Goal: Task Accomplishment & Management: Manage account settings

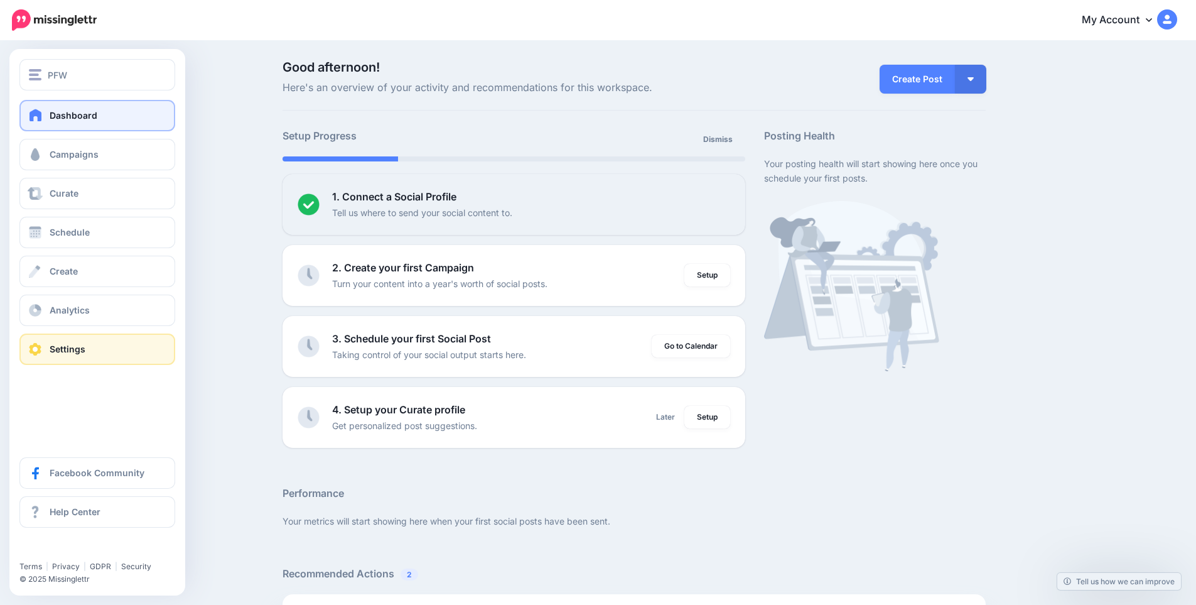
click at [35, 354] on span at bounding box center [35, 349] width 16 height 13
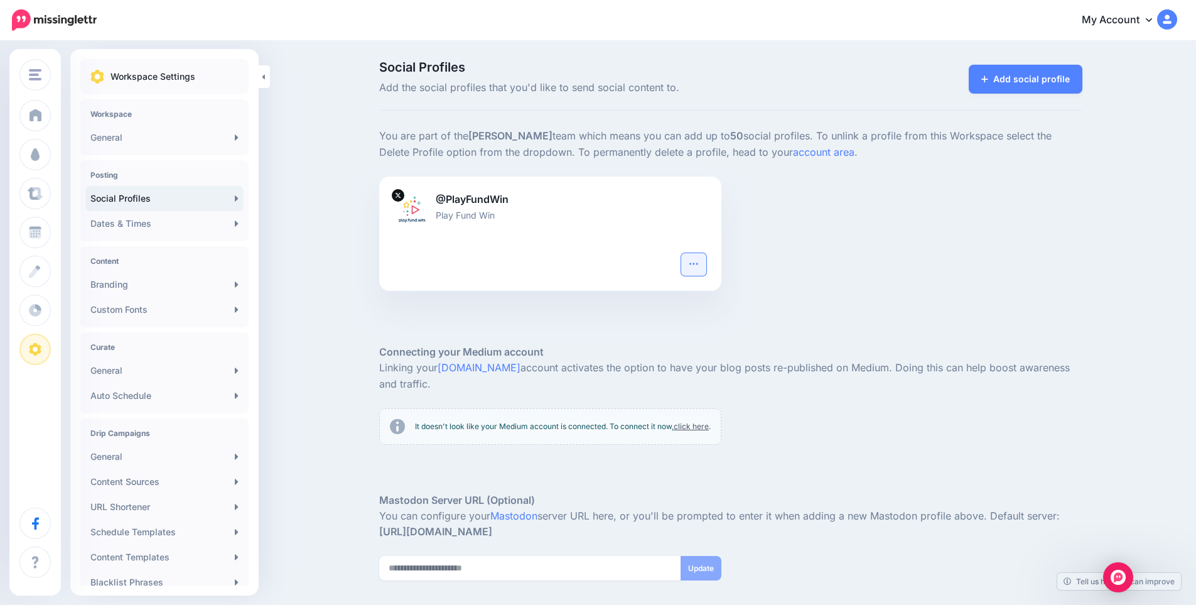
click at [706, 261] on button "button" at bounding box center [693, 264] width 25 height 23
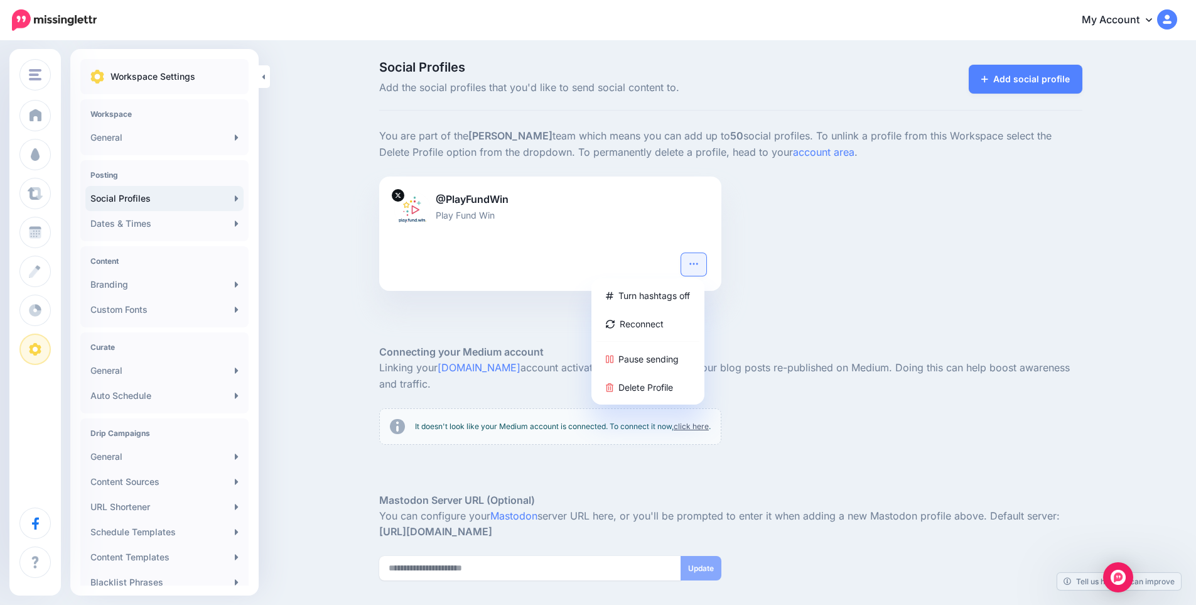
click at [885, 220] on div "@PlayFundWin Play Fund Win Turn hashtags off Reconnect Pause sending Delete Pro…" at bounding box center [731, 241] width 722 height 130
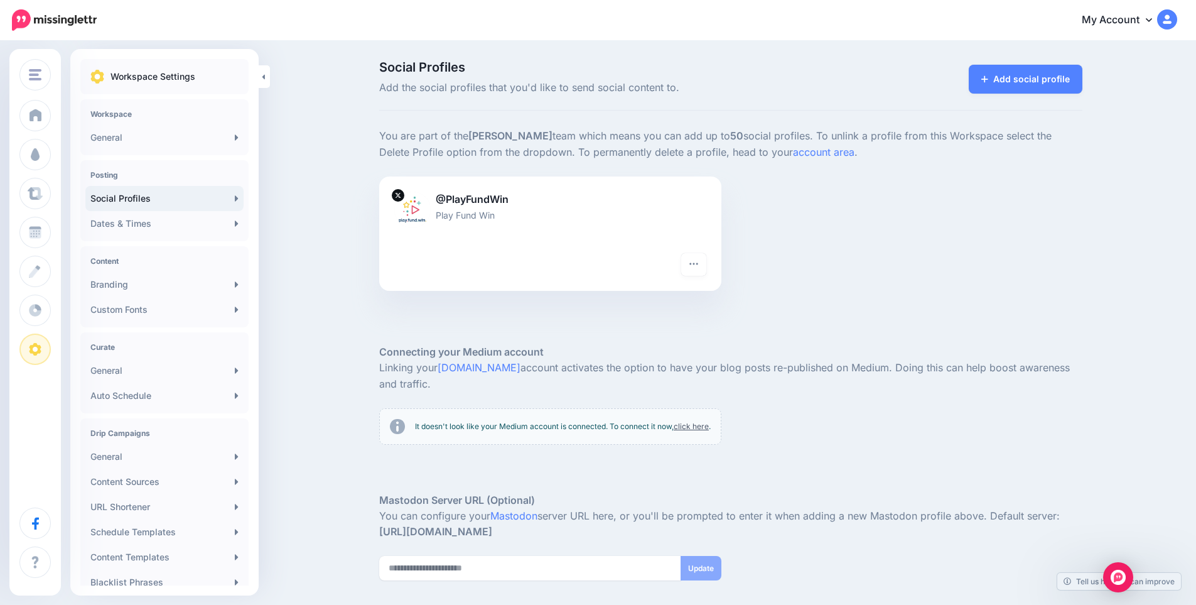
click at [475, 307] on div at bounding box center [730, 325] width 703 height 38
click at [470, 203] on p "@PlayFundWin" at bounding box center [550, 200] width 312 height 16
click at [632, 233] on div at bounding box center [550, 230] width 312 height 16
click at [793, 148] on link "account area" at bounding box center [824, 152] width 62 height 13
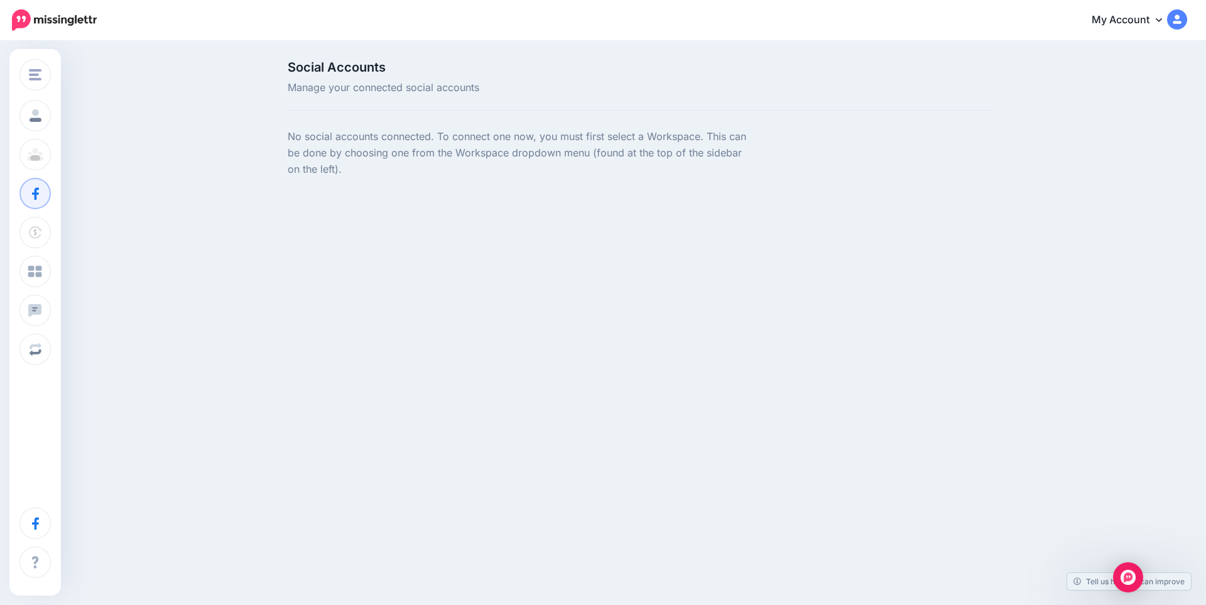
click at [545, 117] on div "Social Accounts Manage your connected social accounts No social accounts connec…" at bounding box center [639, 127] width 722 height 132
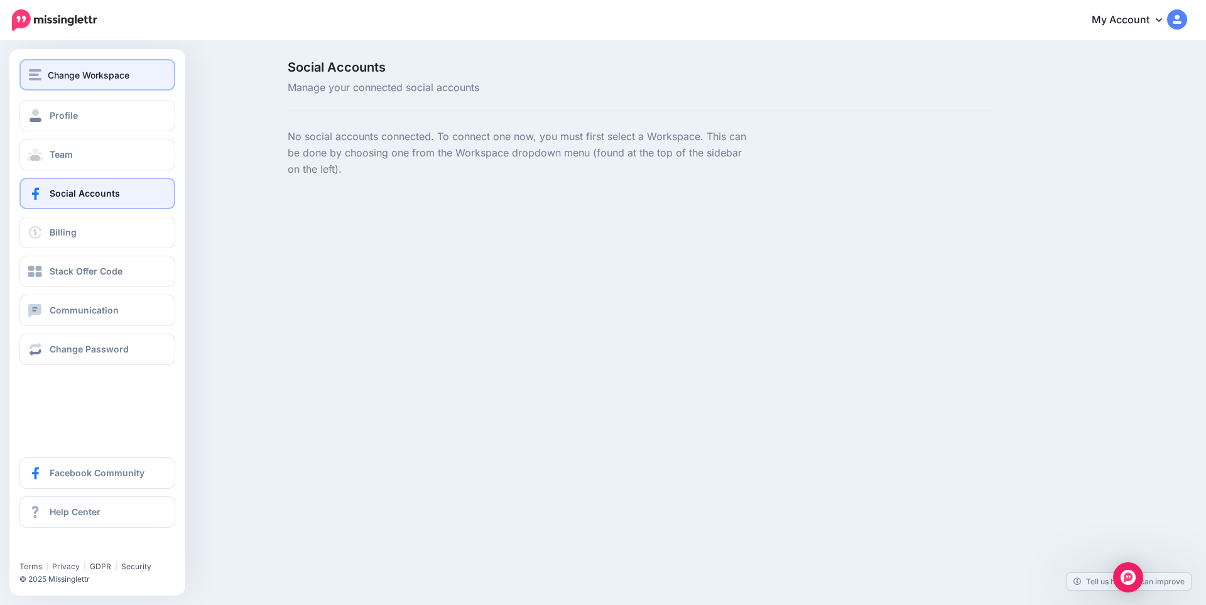
click at [39, 78] on img "button" at bounding box center [35, 74] width 13 height 11
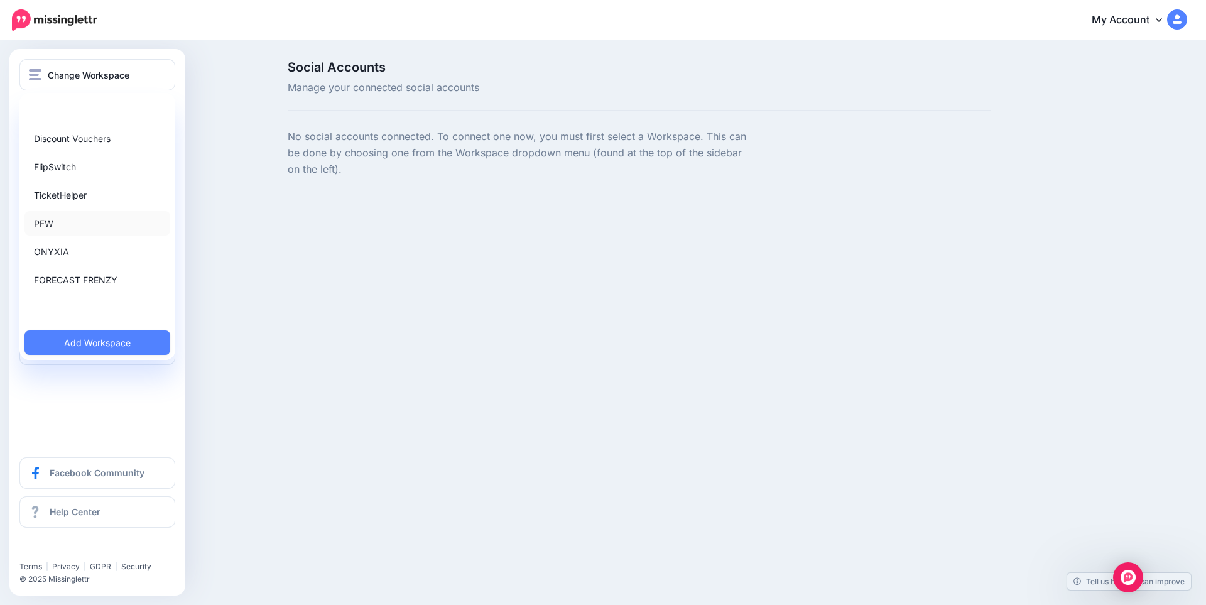
click at [49, 224] on link "PFW" at bounding box center [97, 223] width 146 height 24
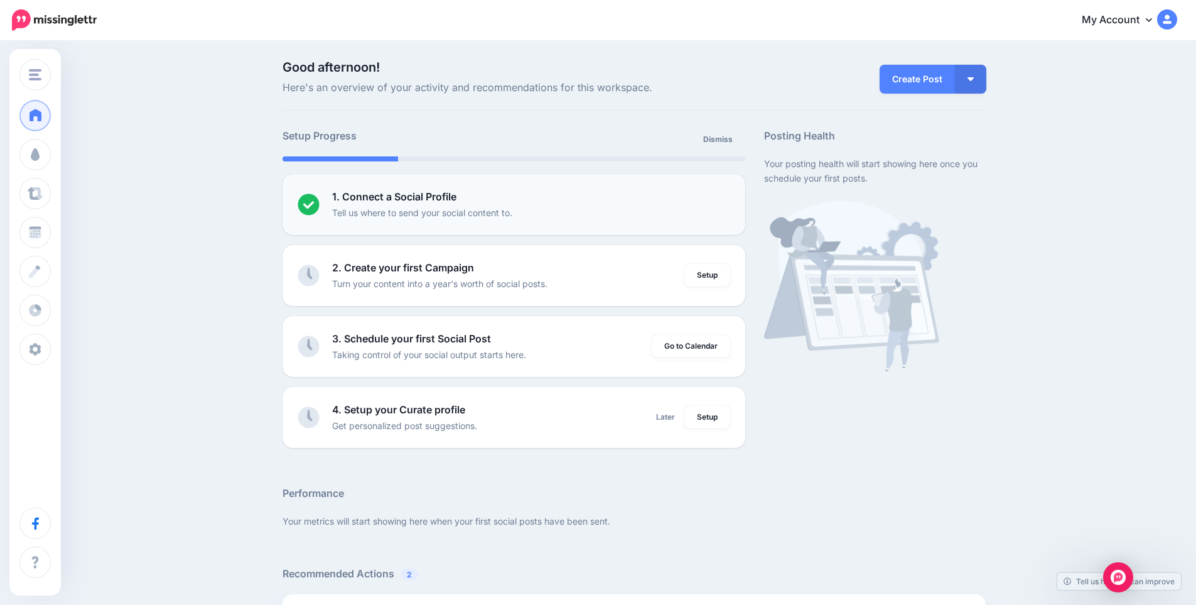
click at [404, 199] on b "1. Connect a Social Profile" at bounding box center [394, 196] width 124 height 13
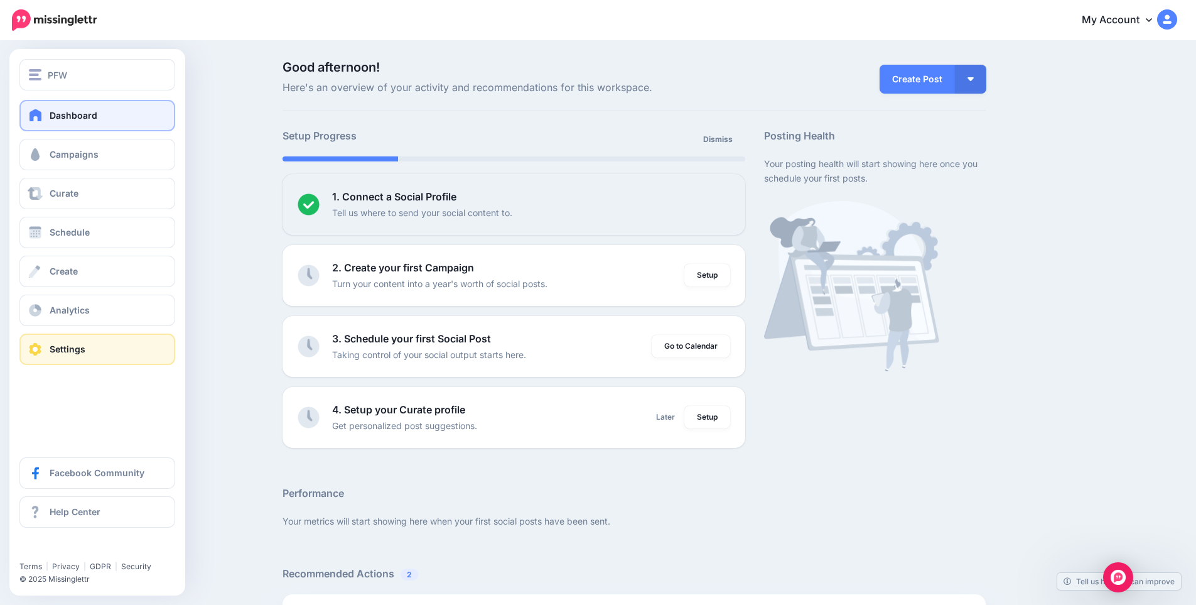
click at [58, 357] on link "Settings" at bounding box center [97, 348] width 156 height 31
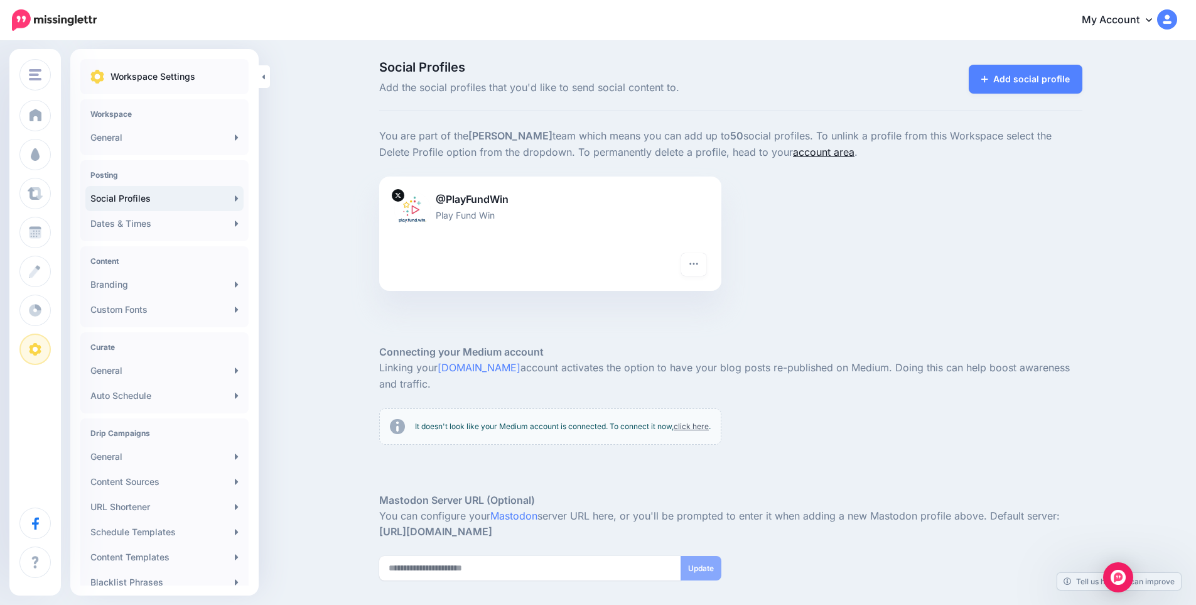
click at [793, 149] on link "account area" at bounding box center [824, 152] width 62 height 13
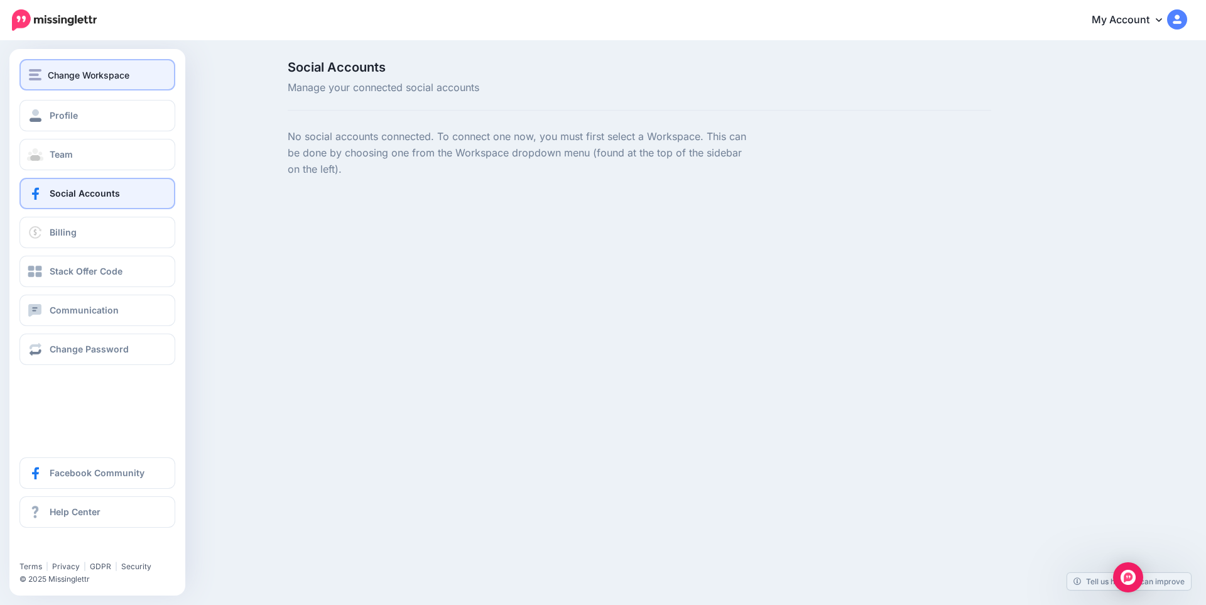
click at [41, 70] on div "Change Workspace" at bounding box center [97, 75] width 137 height 14
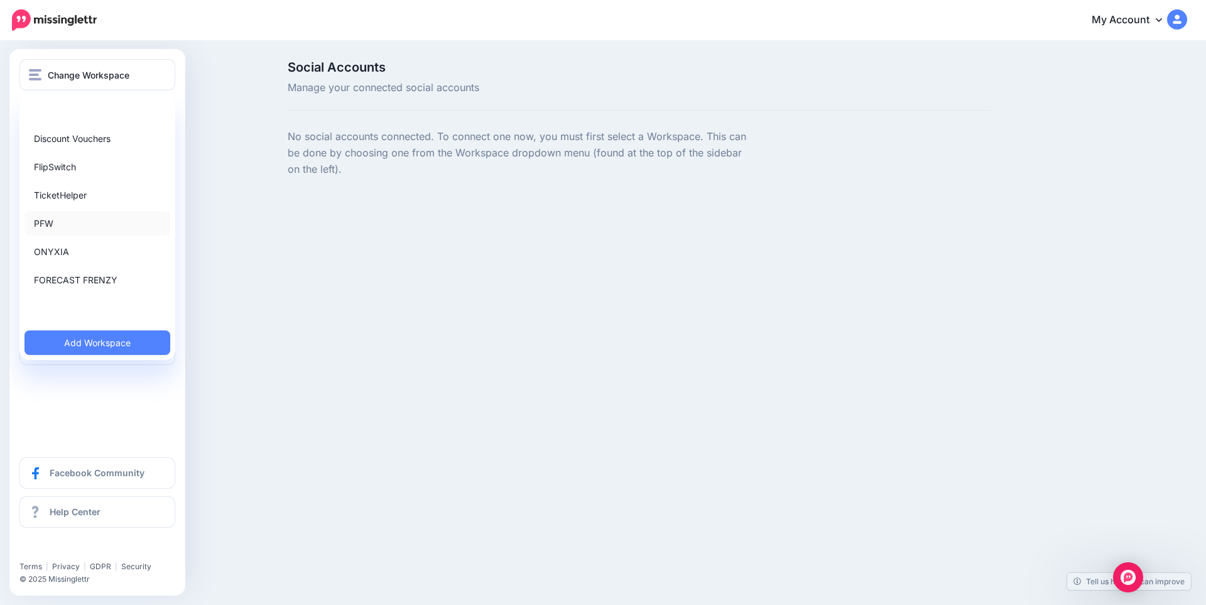
click at [41, 219] on link "PFW" at bounding box center [97, 223] width 146 height 24
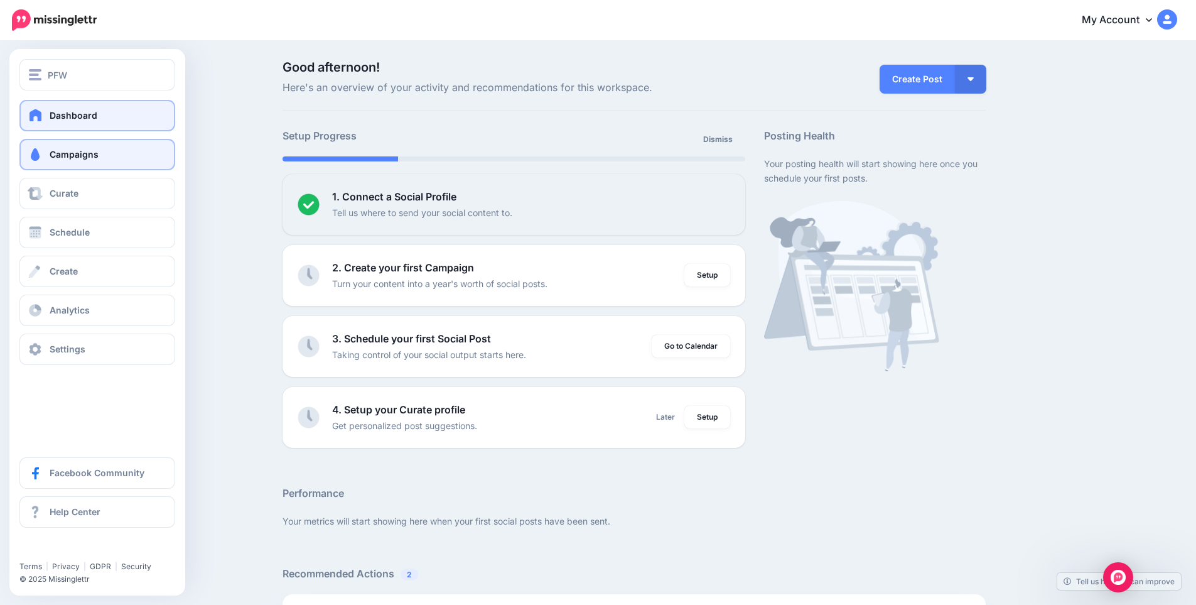
click at [89, 158] on span "Campaigns" at bounding box center [74, 154] width 49 height 11
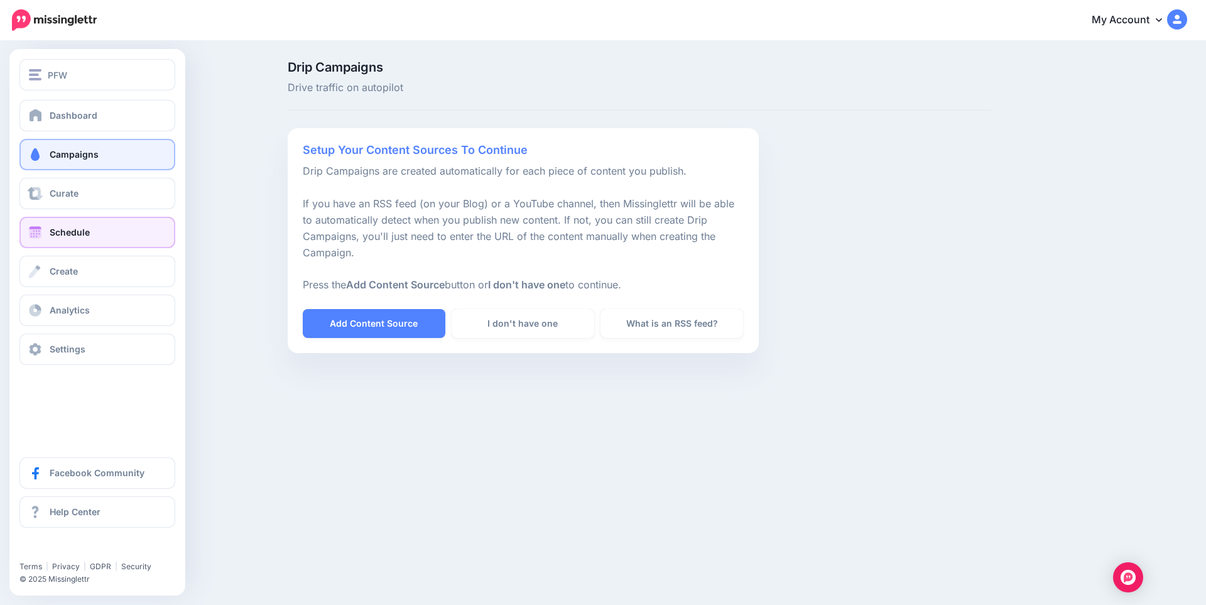
click at [43, 220] on link "Schedule" at bounding box center [97, 232] width 156 height 31
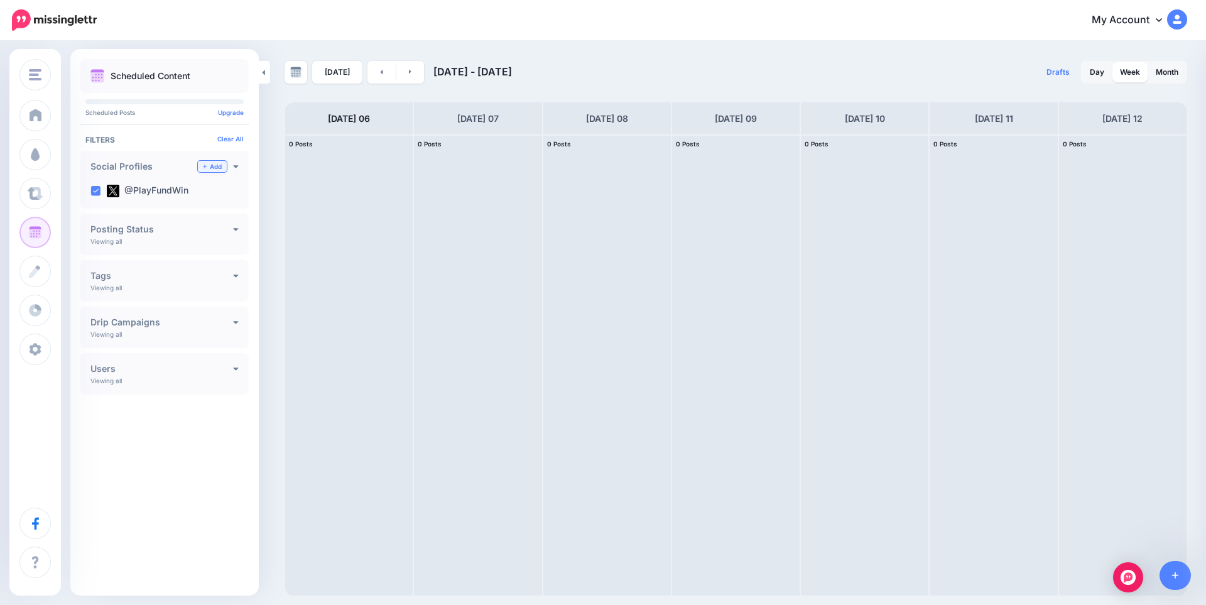
click at [208, 166] on link "Add" at bounding box center [212, 166] width 29 height 11
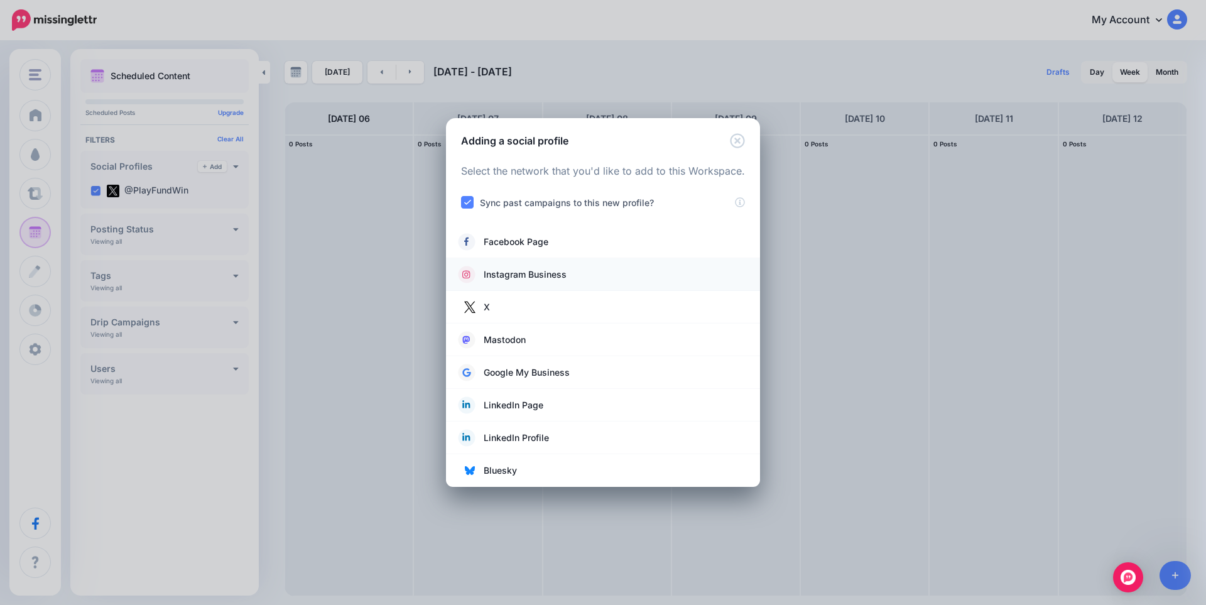
click at [512, 278] on span "Instagram Business" at bounding box center [525, 274] width 83 height 15
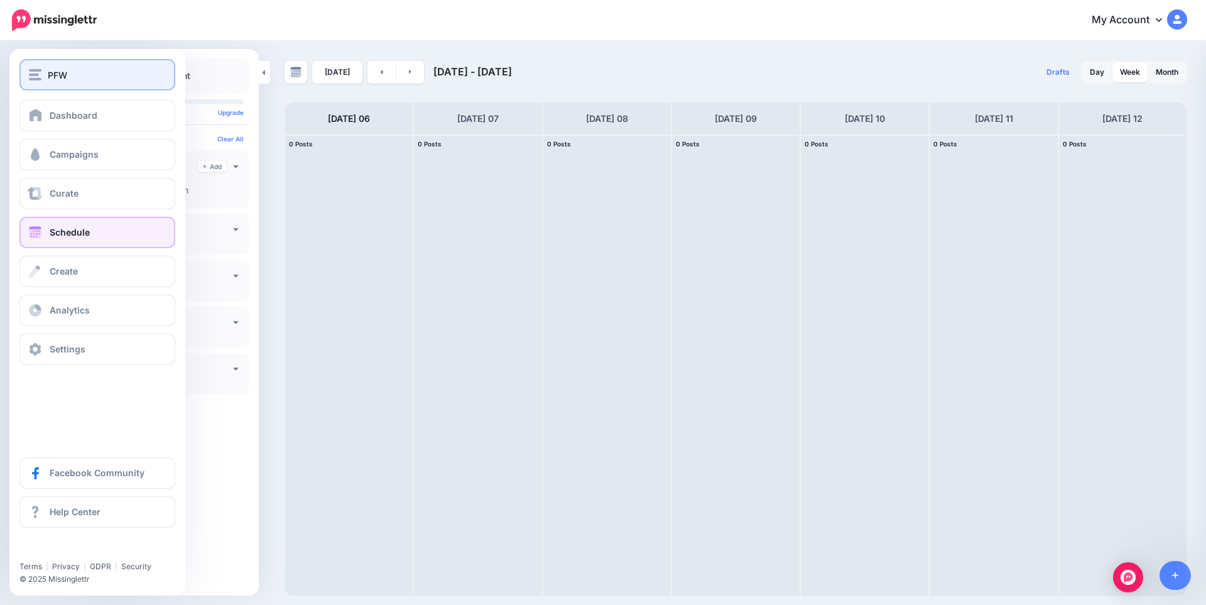
click at [90, 77] on div "PFW" at bounding box center [97, 75] width 137 height 14
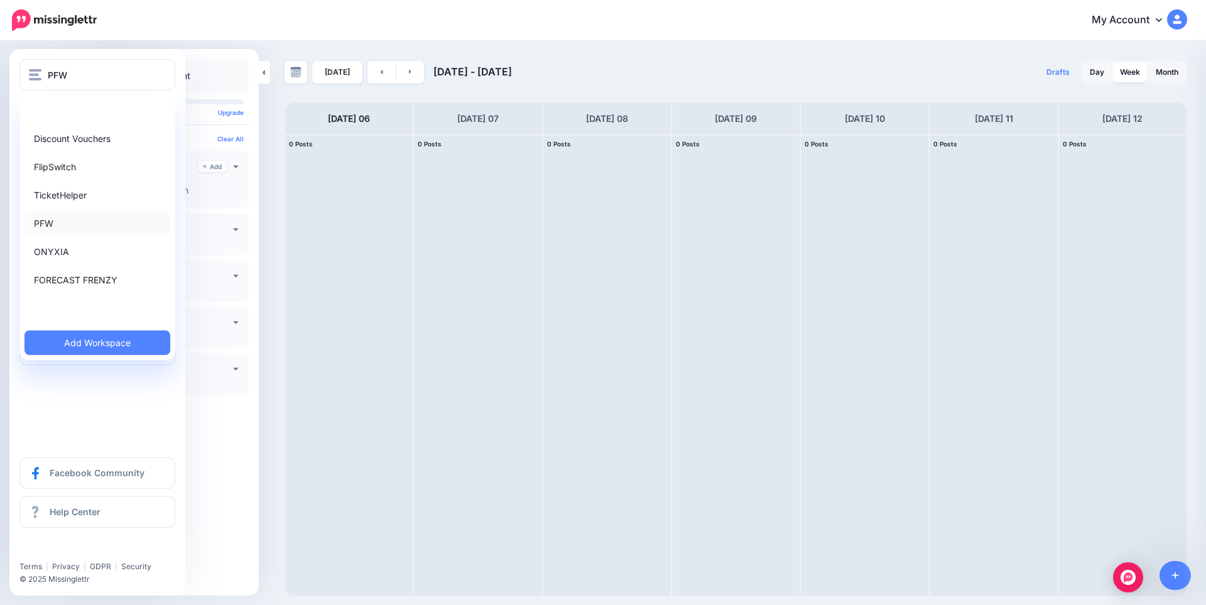
click at [58, 222] on link "PFW" at bounding box center [97, 223] width 146 height 24
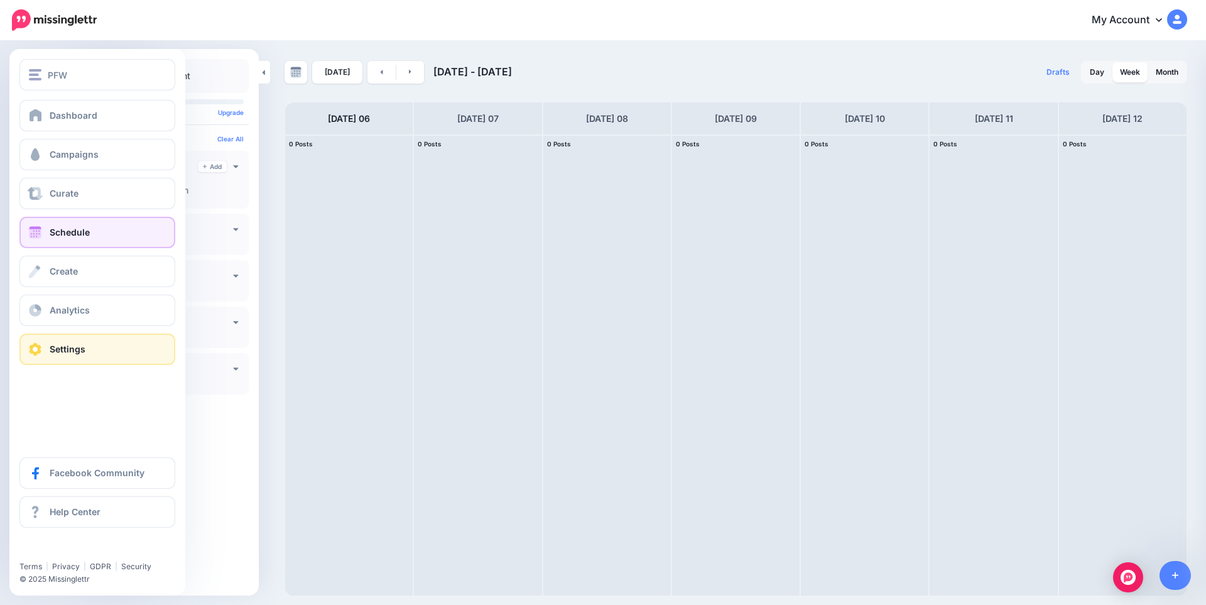
click at [85, 352] on link "Settings" at bounding box center [97, 348] width 156 height 31
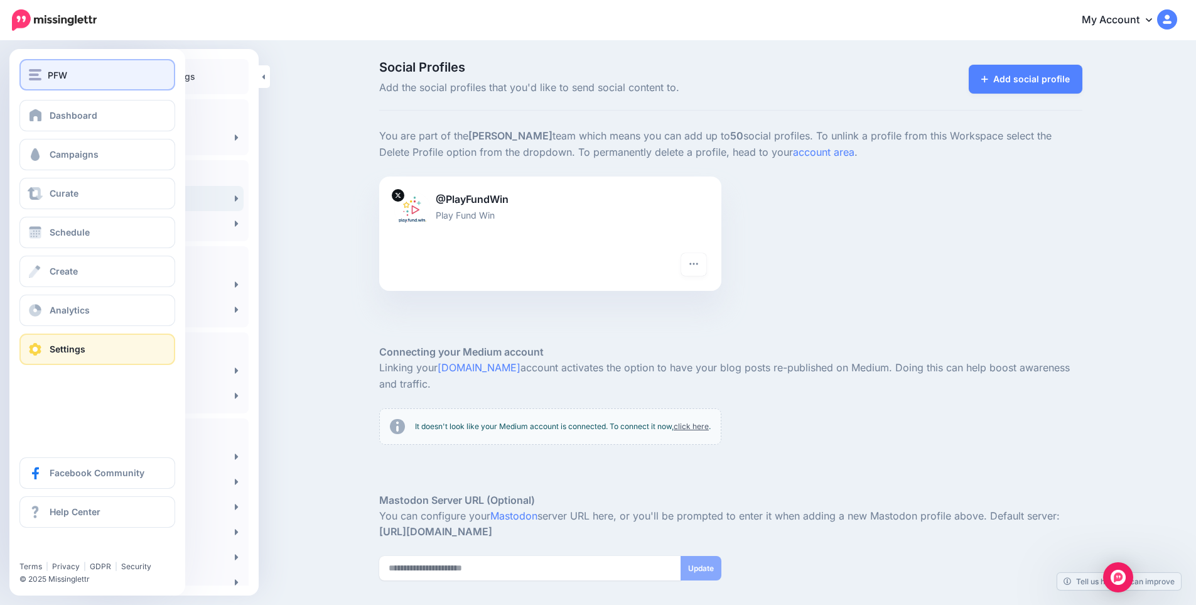
click at [40, 70] on img "button" at bounding box center [35, 74] width 13 height 11
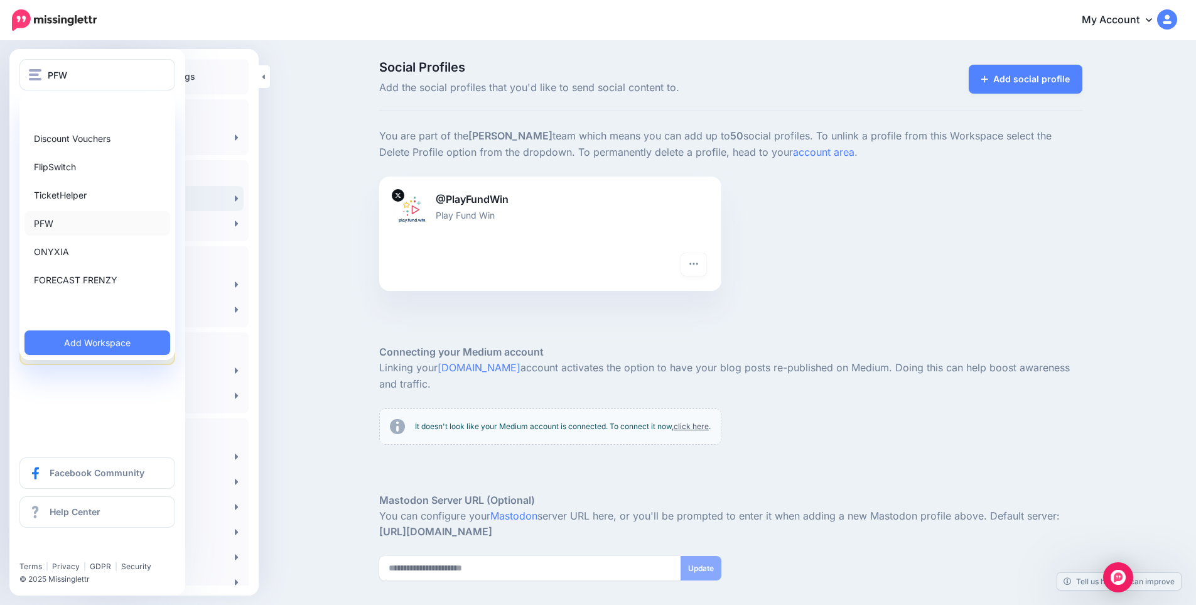
click at [54, 223] on link "PFW" at bounding box center [97, 223] width 146 height 24
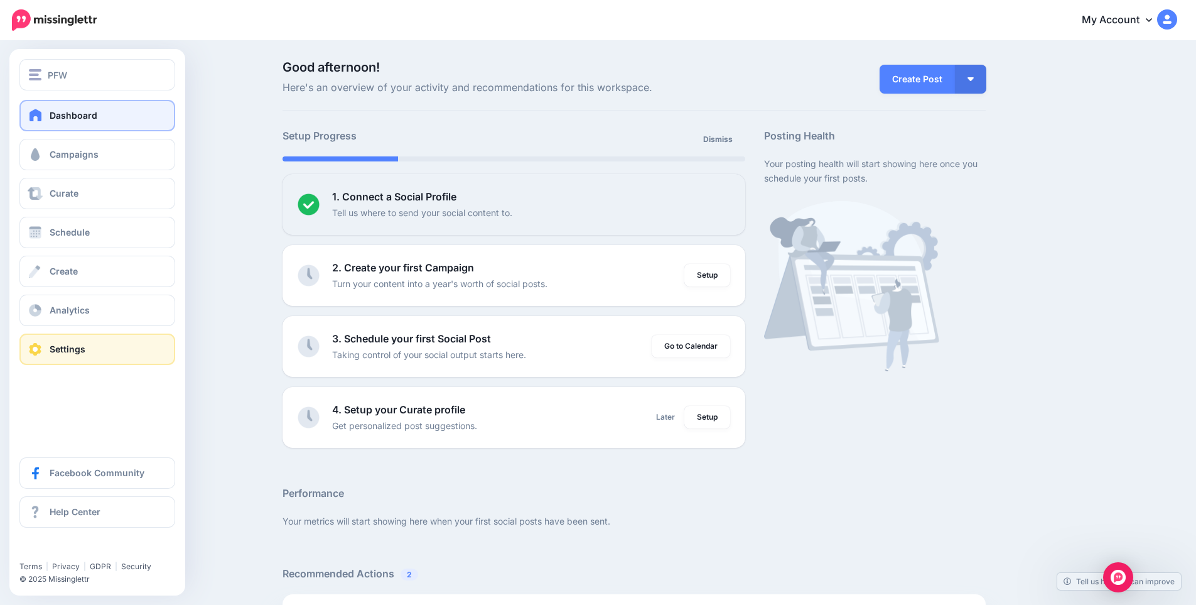
click at [93, 348] on link "Settings" at bounding box center [97, 348] width 156 height 31
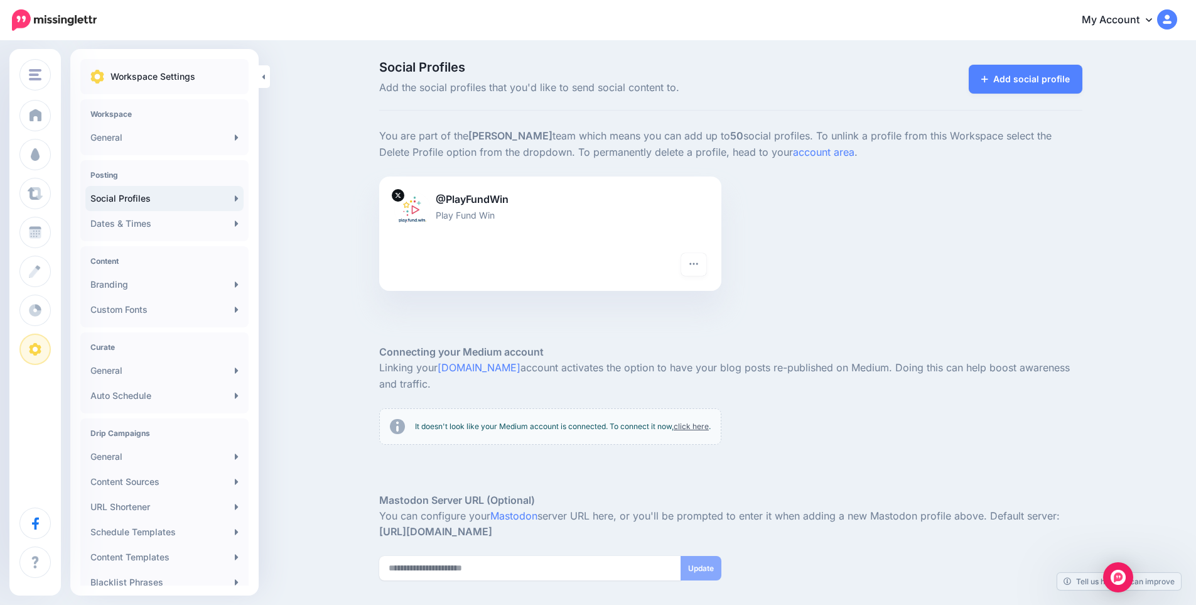
click at [321, 538] on div "Social Profiles Add the social profiles that you'd like to send social content …" at bounding box center [598, 367] width 1196 height 651
click at [1005, 78] on link "Add social profile" at bounding box center [1026, 79] width 114 height 29
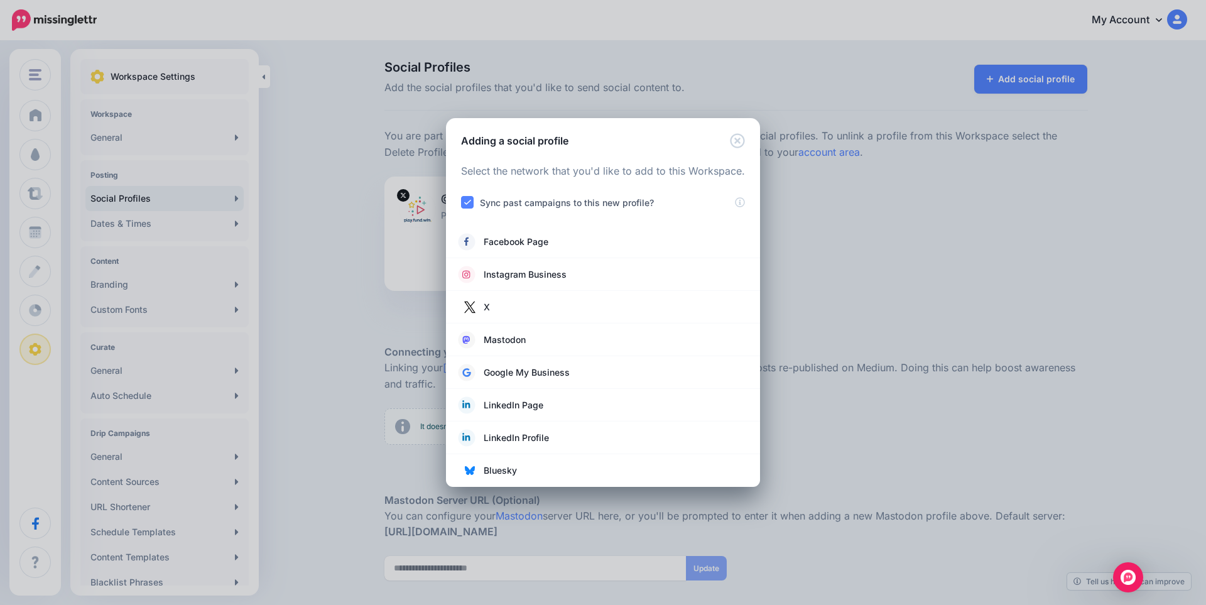
click at [527, 208] on label "Sync past campaigns to this new profile?" at bounding box center [567, 202] width 174 height 14
click at [465, 203] on ins at bounding box center [467, 202] width 13 height 13
click at [468, 206] on ins at bounding box center [467, 202] width 13 height 13
click at [468, 200] on ins at bounding box center [467, 202] width 13 height 13
click at [736, 140] on icon "Close" at bounding box center [737, 140] width 14 height 14
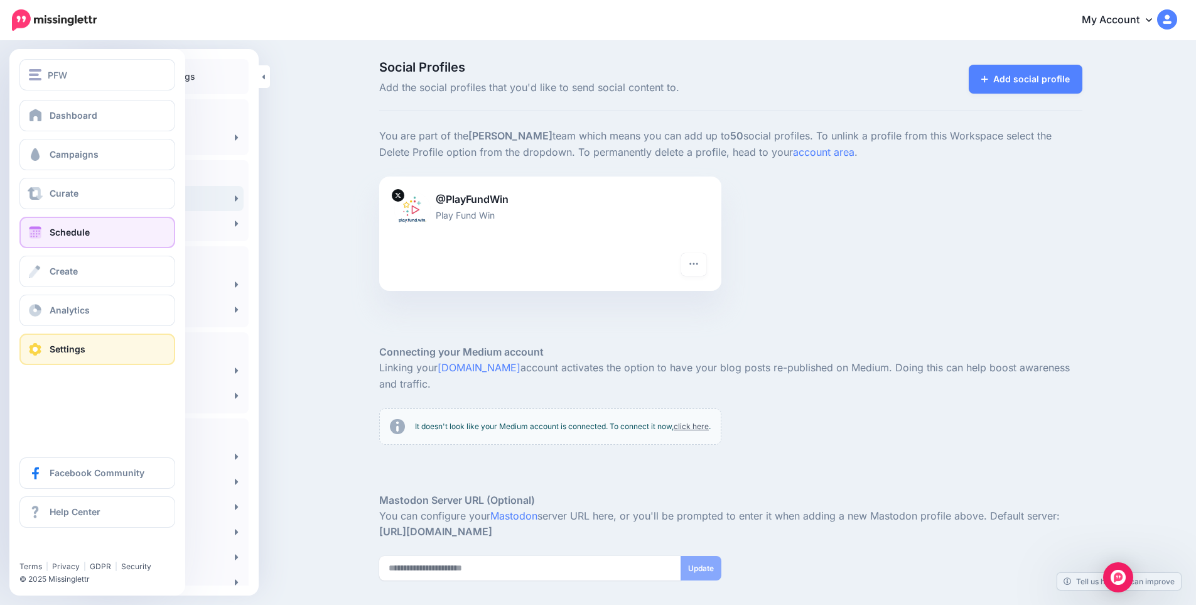
click at [62, 225] on link "Schedule" at bounding box center [97, 232] width 156 height 31
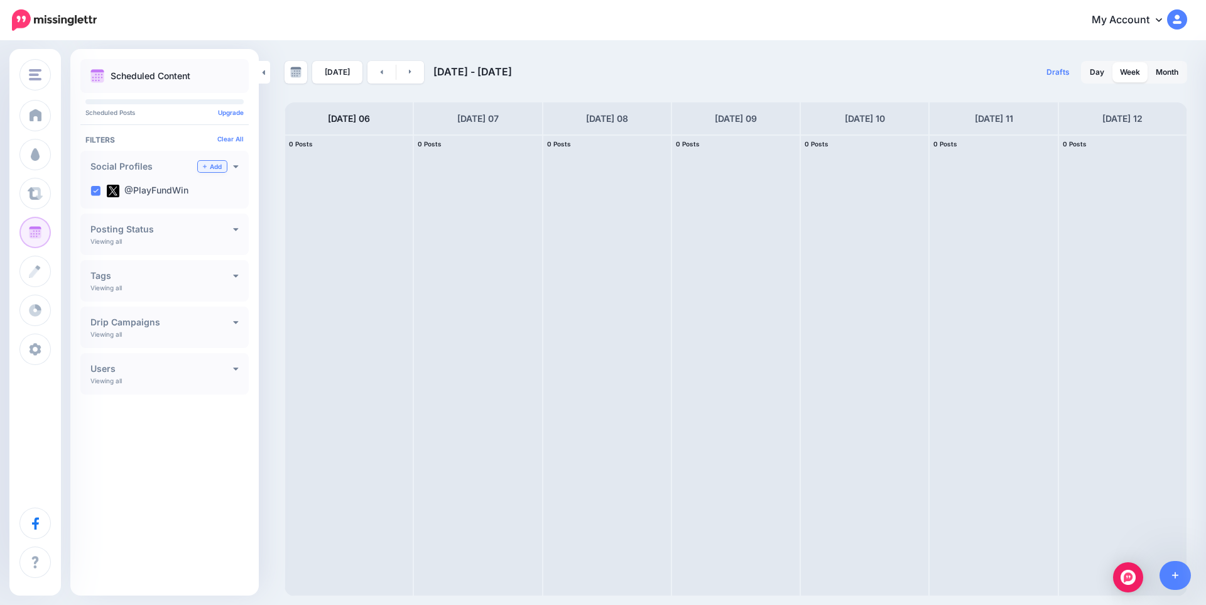
click at [207, 168] on link "Add" at bounding box center [212, 166] width 29 height 11
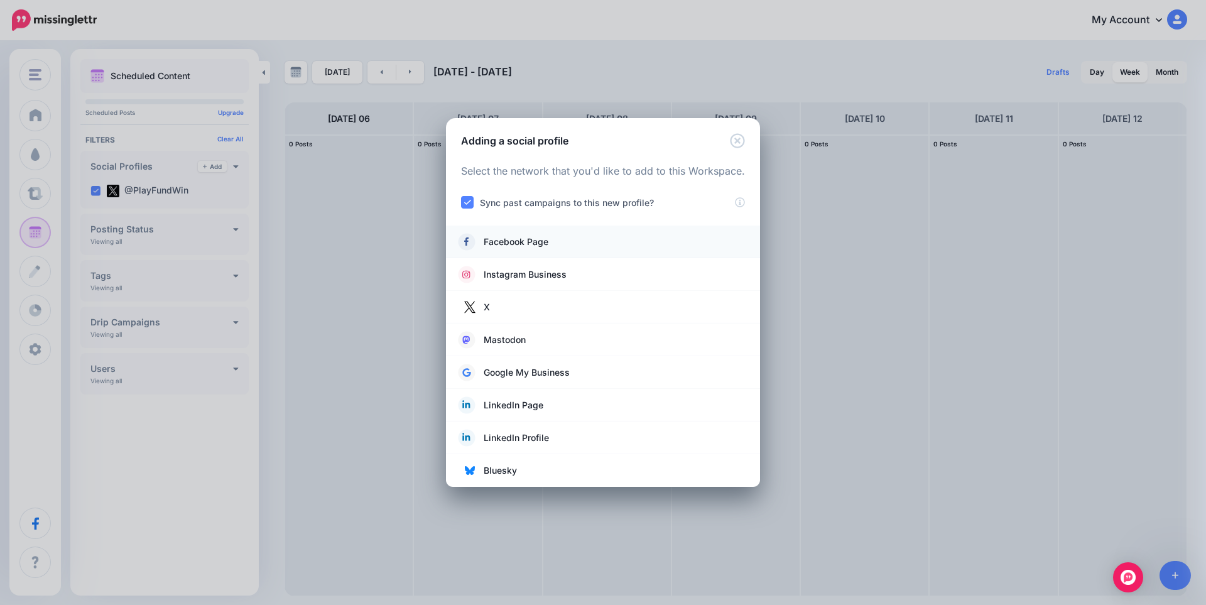
click at [478, 241] on link "Facebook Page" at bounding box center [602, 242] width 289 height 18
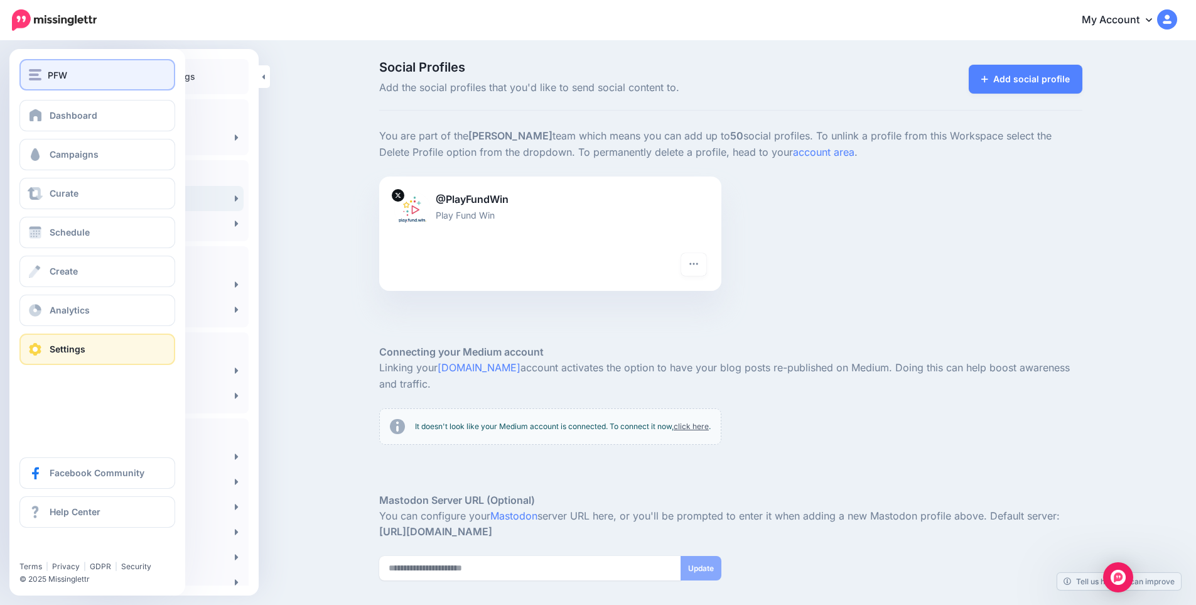
click at [31, 68] on div "PFW" at bounding box center [97, 75] width 137 height 14
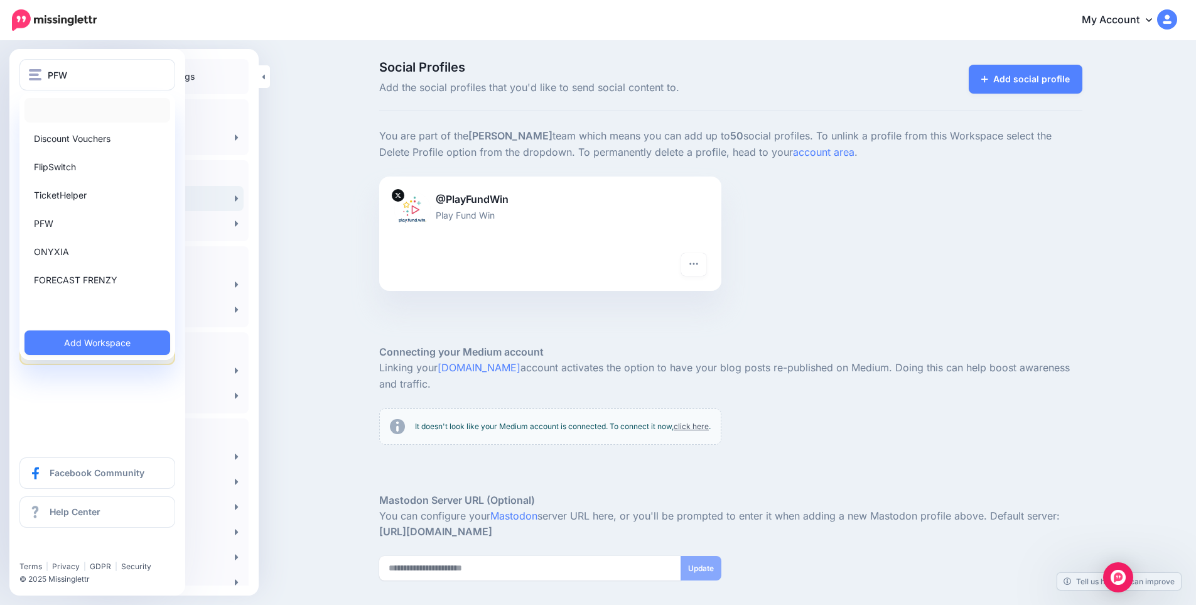
click at [57, 108] on link at bounding box center [97, 110] width 146 height 24
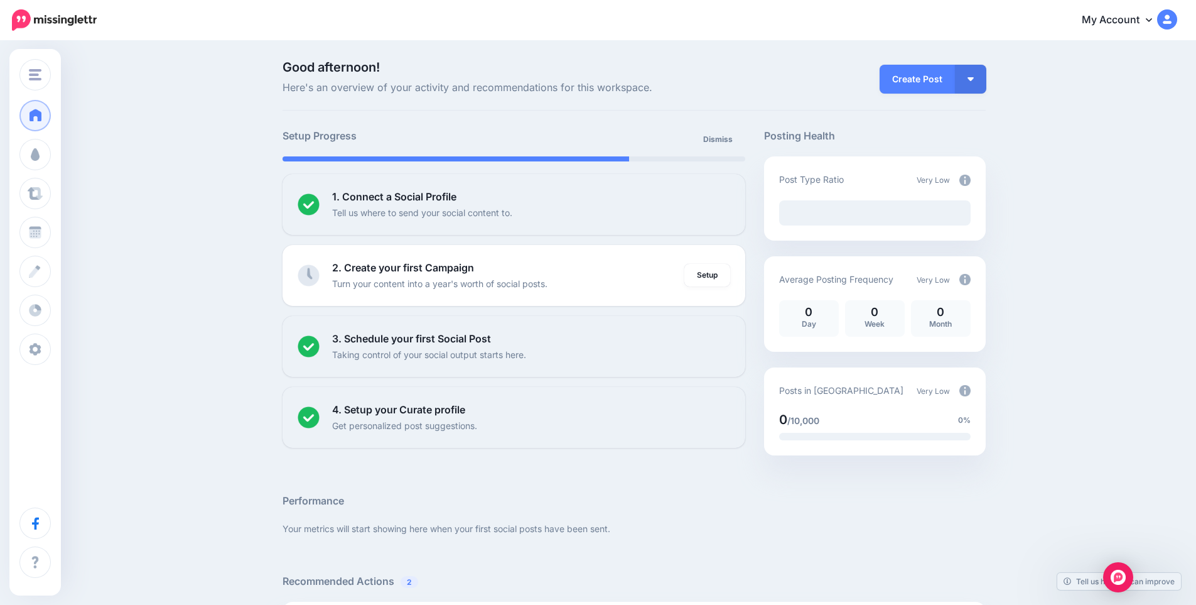
click at [167, 559] on div "Good afternoon! Here's an overview of your activity and recommendations for thi…" at bounding box center [598, 560] width 1196 height 1037
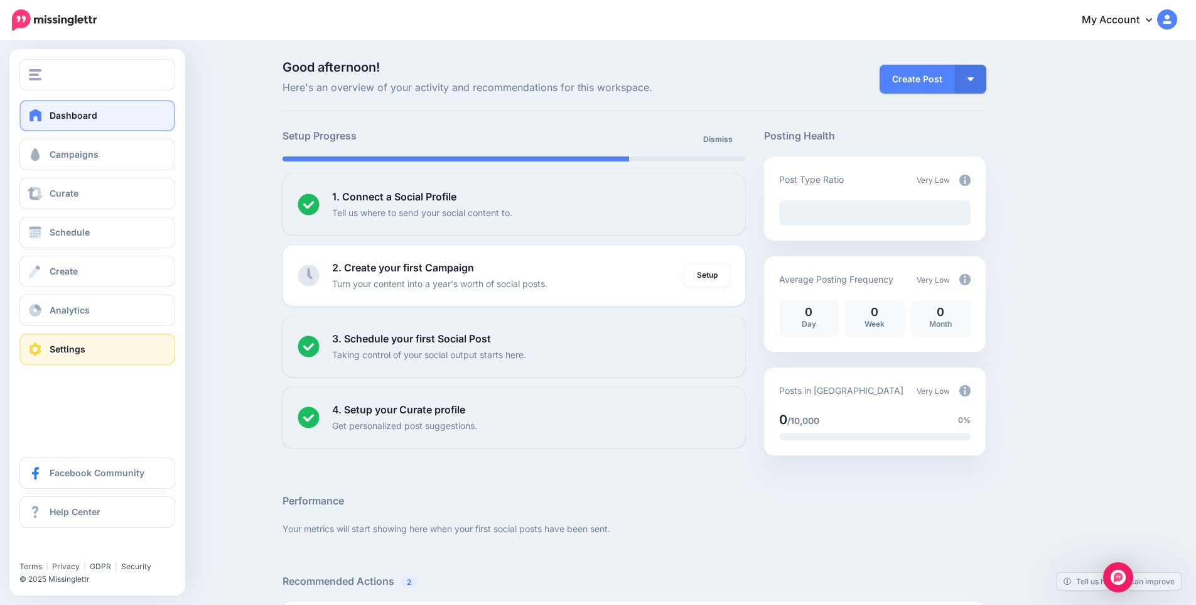
click at [57, 355] on link "Settings" at bounding box center [97, 348] width 156 height 31
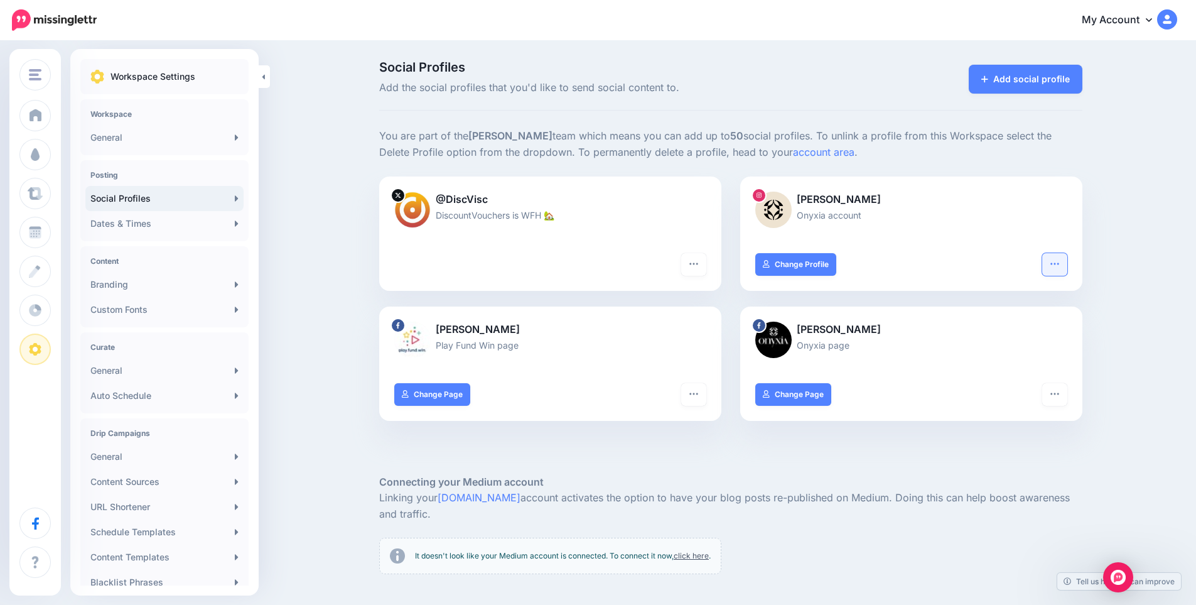
click at [1067, 262] on button "button" at bounding box center [1054, 264] width 25 height 23
click at [332, 305] on div "Social Profiles Add the social profiles that you'd like to send social content …" at bounding box center [598, 432] width 1196 height 781
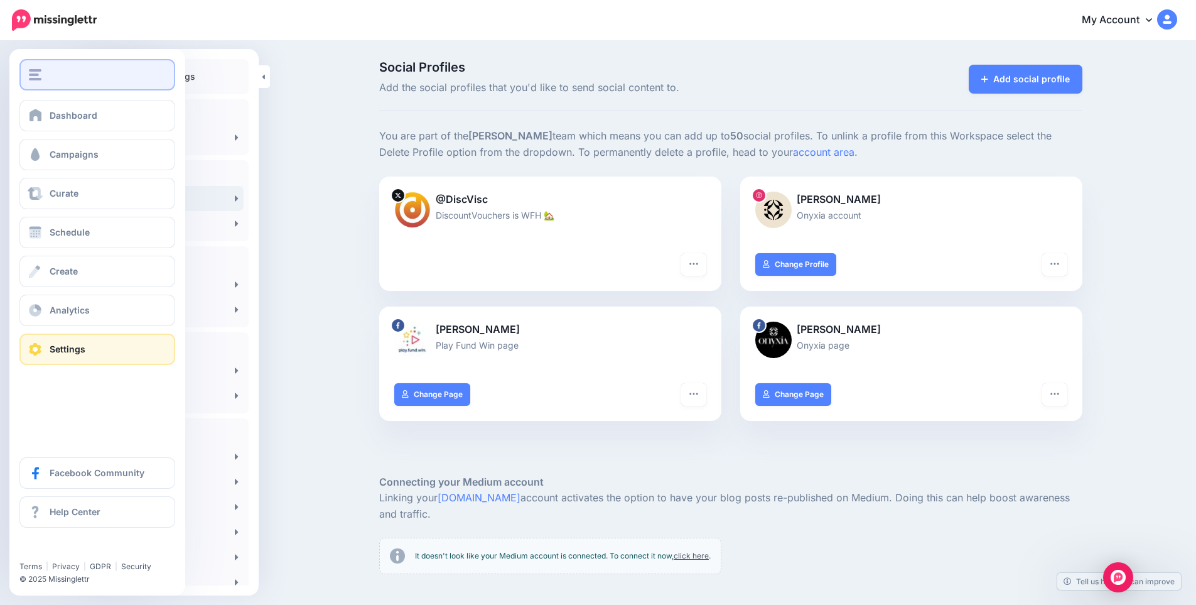
click at [51, 71] on div "button" at bounding box center [97, 74] width 137 height 11
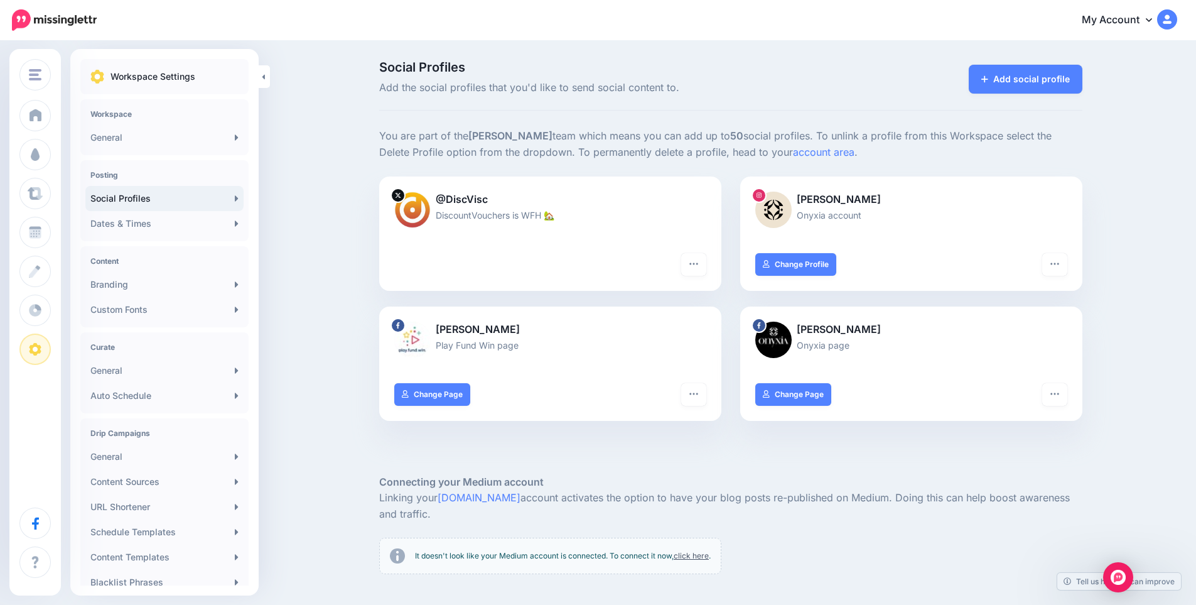
click at [311, 136] on div "Social Profiles Add the social profiles that you'd like to send social content …" at bounding box center [598, 432] width 1196 height 781
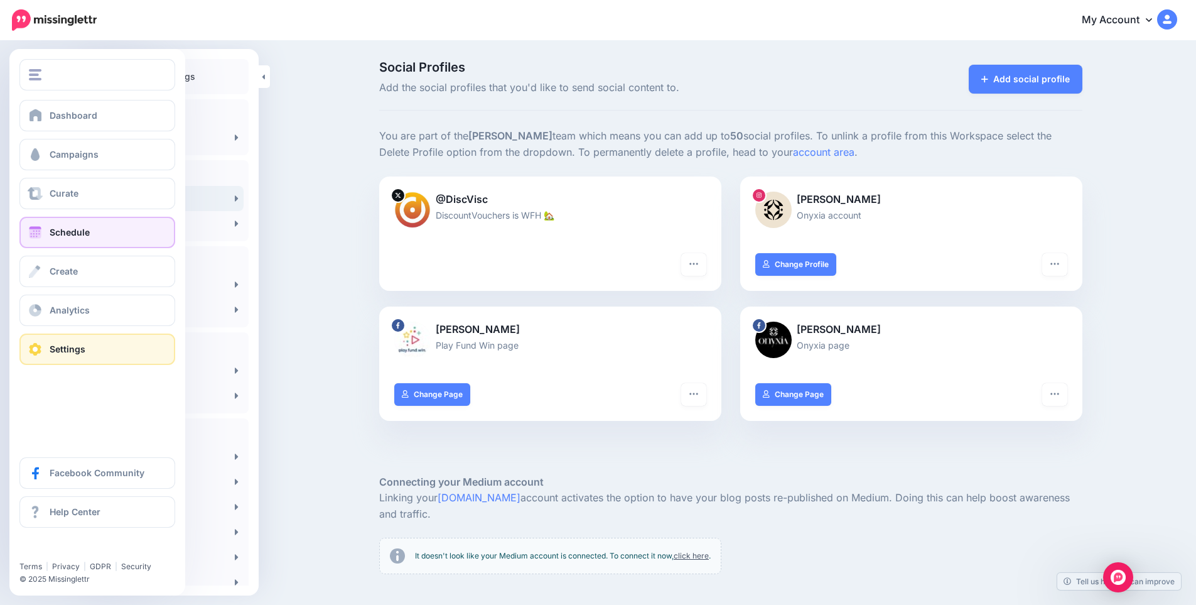
click at [68, 231] on span "Schedule" at bounding box center [70, 232] width 40 height 11
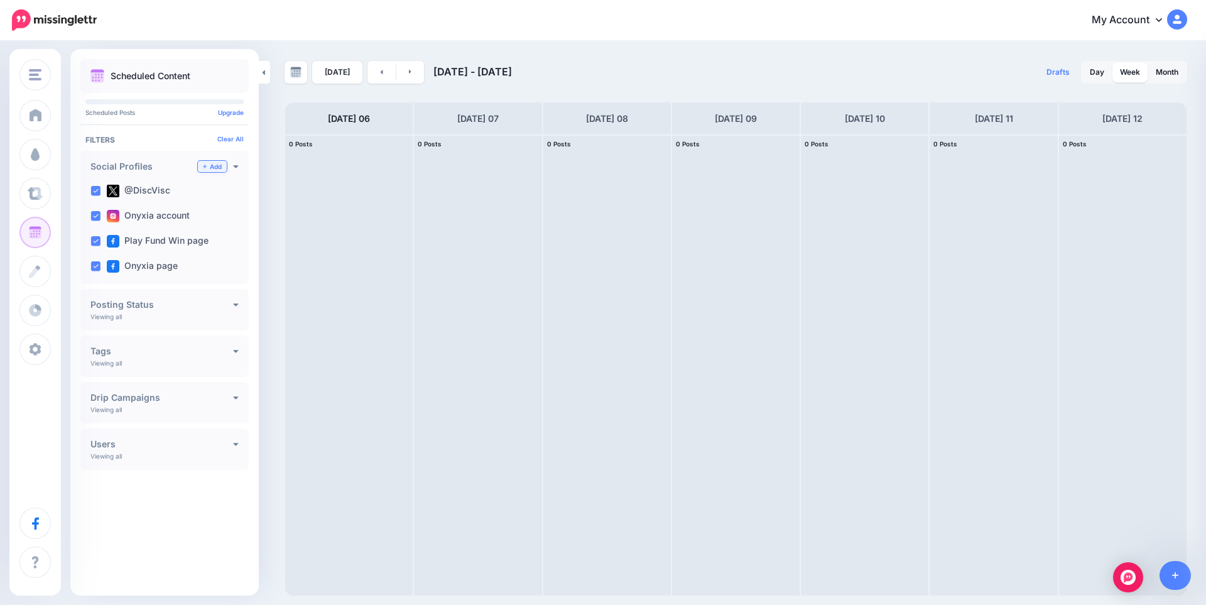
click at [216, 165] on link "Add" at bounding box center [212, 166] width 29 height 11
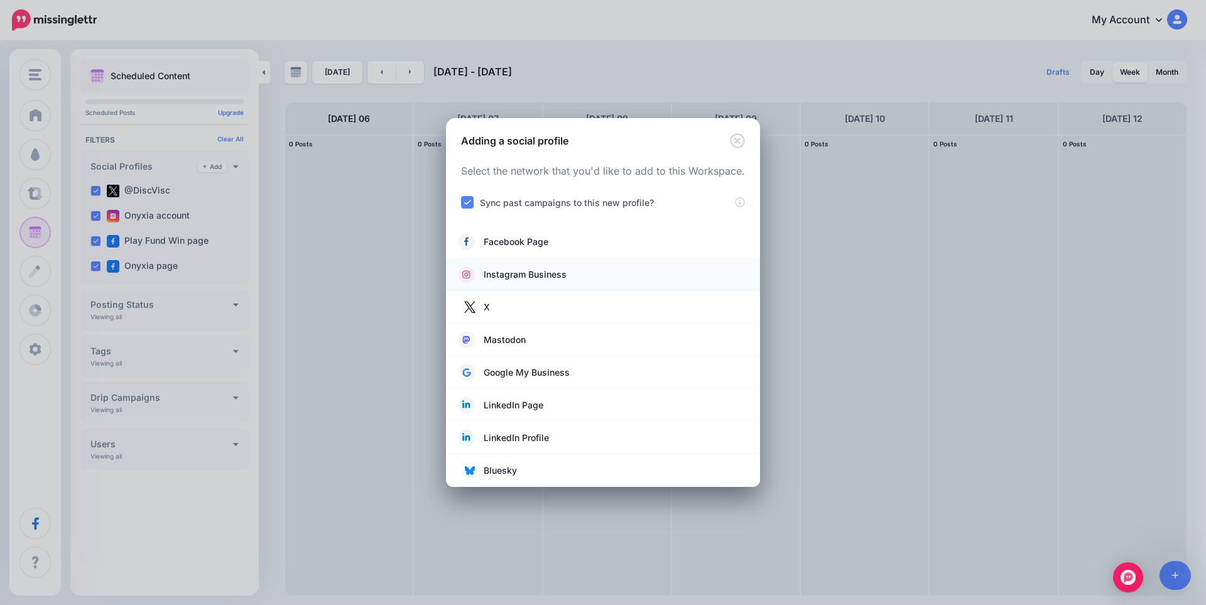
click at [514, 276] on span "Instagram Business" at bounding box center [525, 274] width 83 height 15
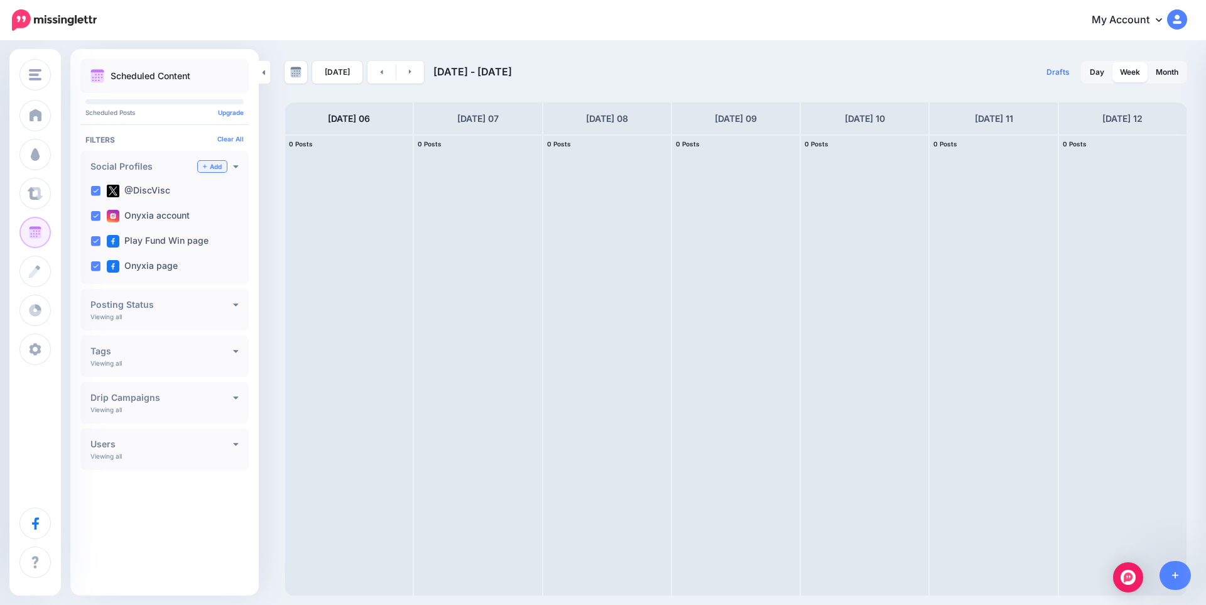
click at [203, 163] on link "Add" at bounding box center [212, 166] width 29 height 11
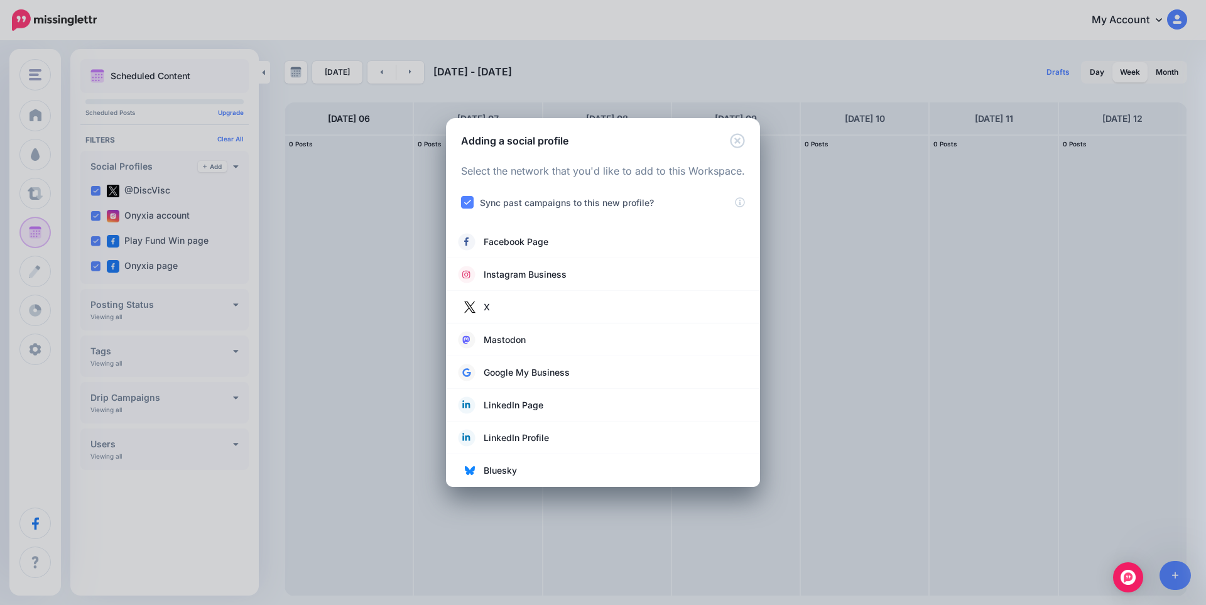
click at [467, 203] on ins at bounding box center [467, 202] width 13 height 13
click at [723, 278] on link "Instagram Business" at bounding box center [602, 275] width 289 height 18
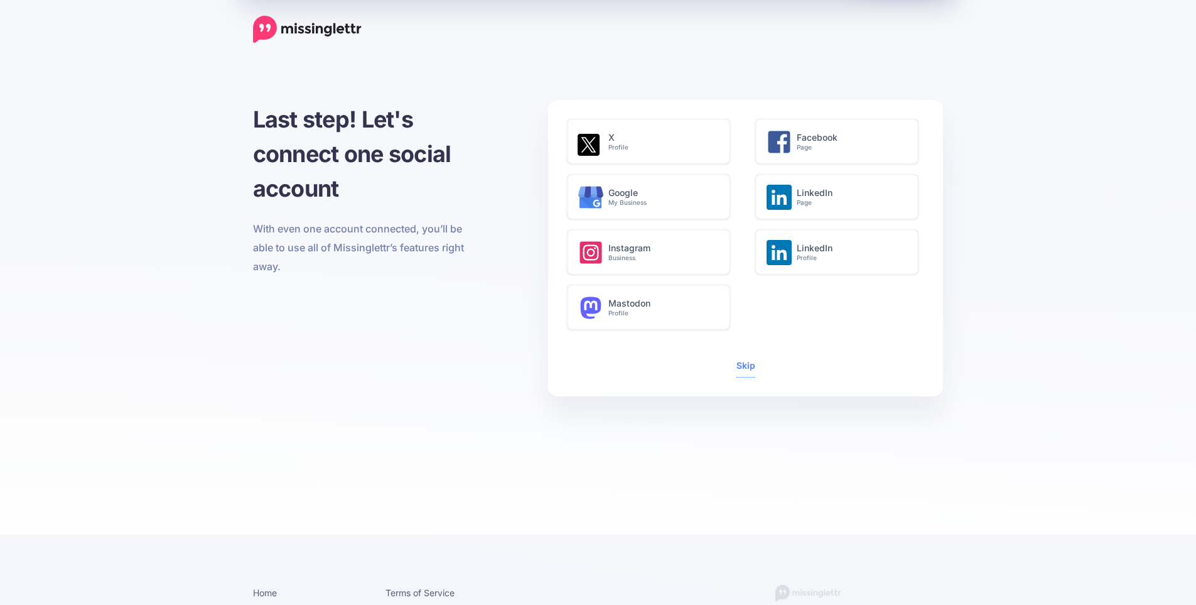
click at [673, 253] on h6 "Instagram Business" at bounding box center [662, 252] width 108 height 19
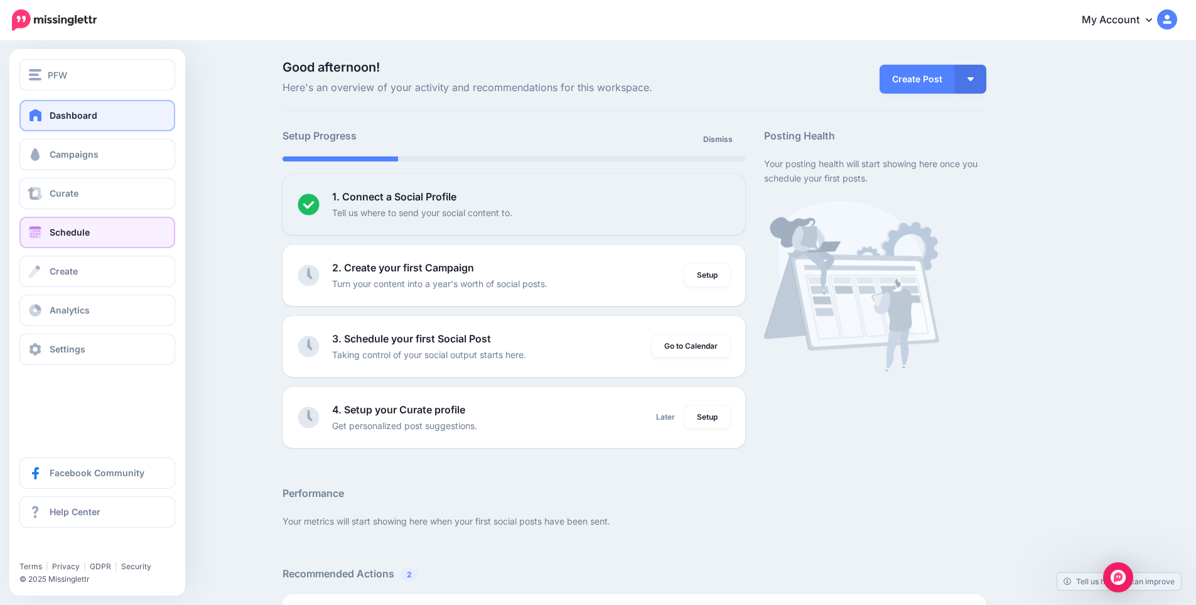
click at [82, 225] on link "Schedule" at bounding box center [97, 232] width 156 height 31
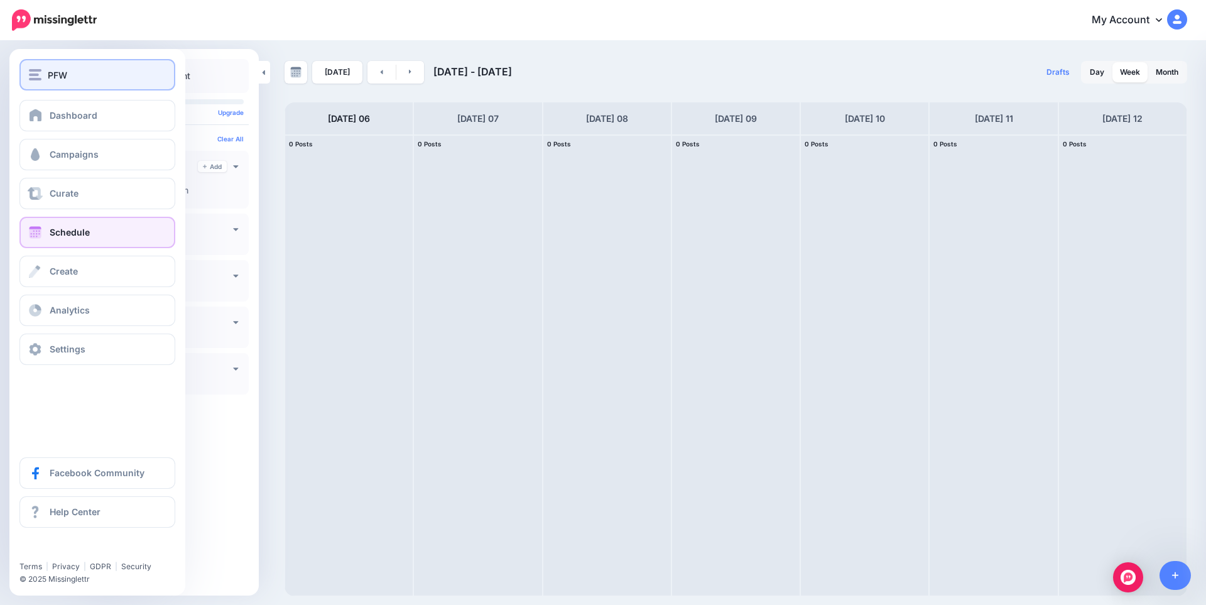
click at [53, 84] on button "PFW" at bounding box center [97, 74] width 156 height 31
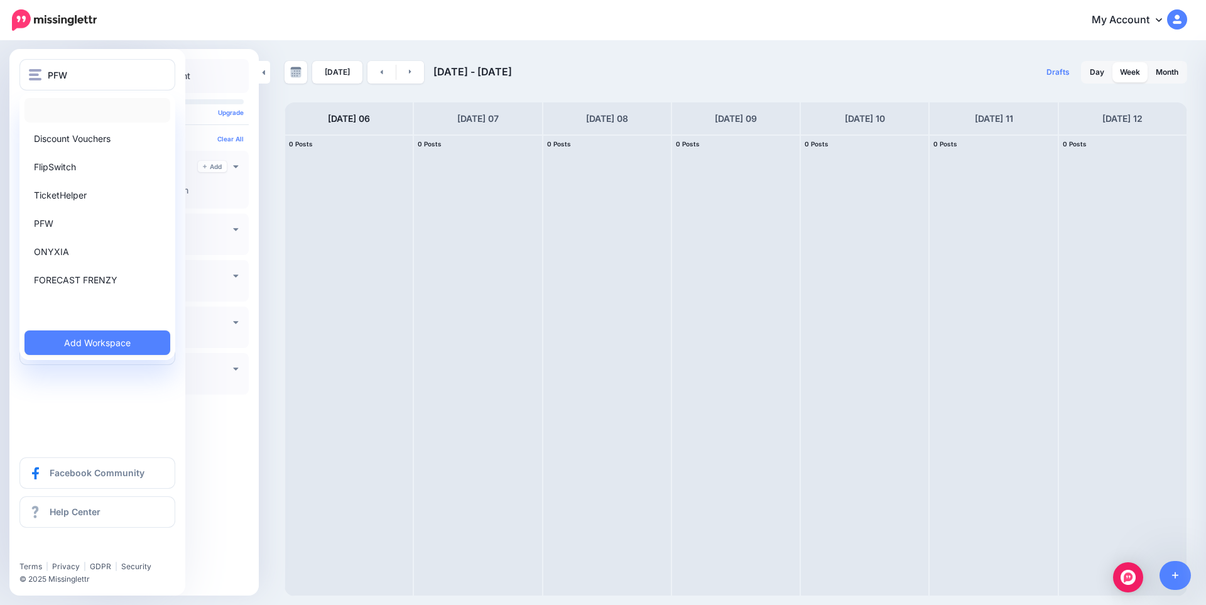
click at [61, 113] on link at bounding box center [97, 110] width 146 height 24
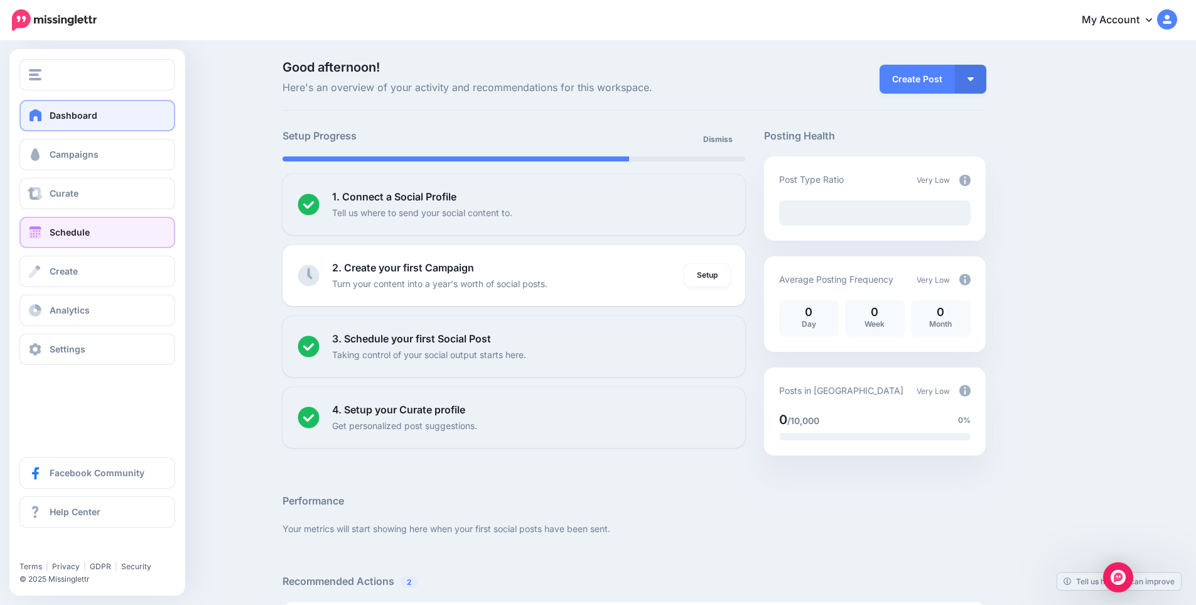
click at [57, 228] on span "Schedule" at bounding box center [70, 232] width 40 height 11
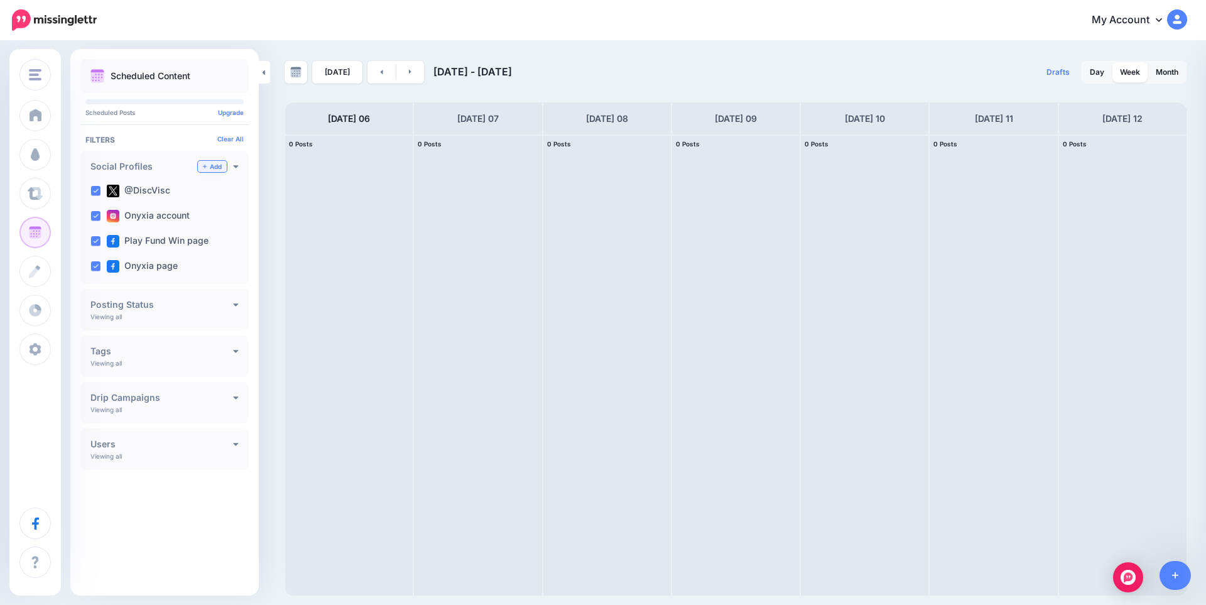
click at [216, 169] on link "Add" at bounding box center [212, 166] width 29 height 11
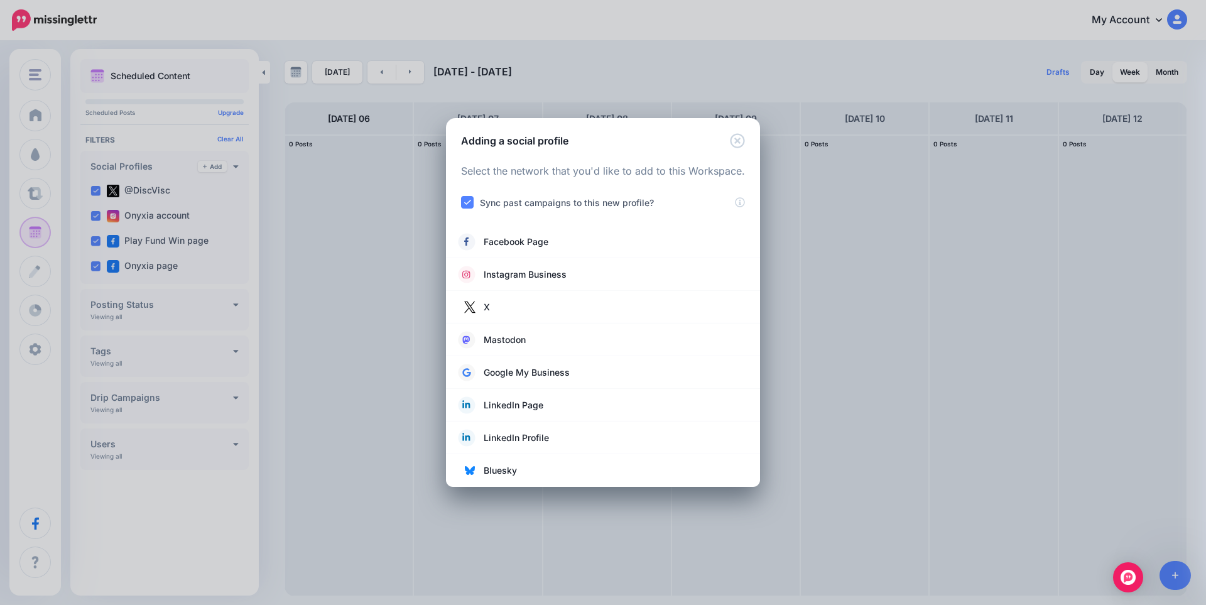
click at [201, 509] on div "Adding a social profile Loading Select the network that you'd like to add to th…" at bounding box center [603, 302] width 1206 height 605
click at [737, 146] on icon "Close" at bounding box center [737, 140] width 15 height 15
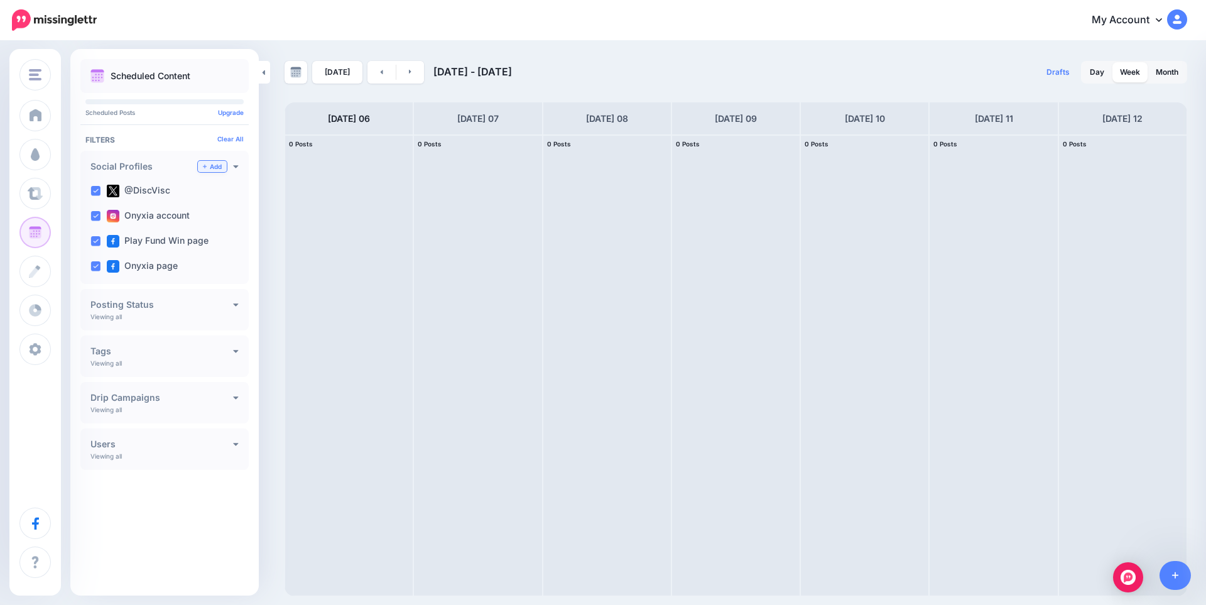
click at [215, 166] on link "Add" at bounding box center [212, 166] width 29 height 11
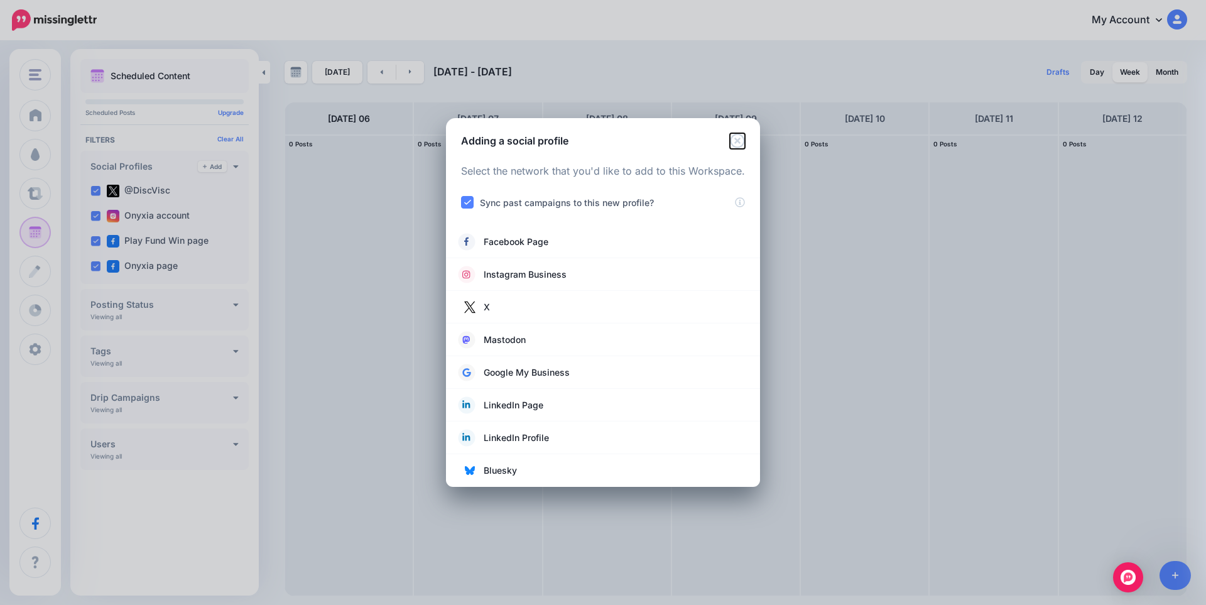
click at [740, 144] on icon "Close" at bounding box center [737, 140] width 15 height 15
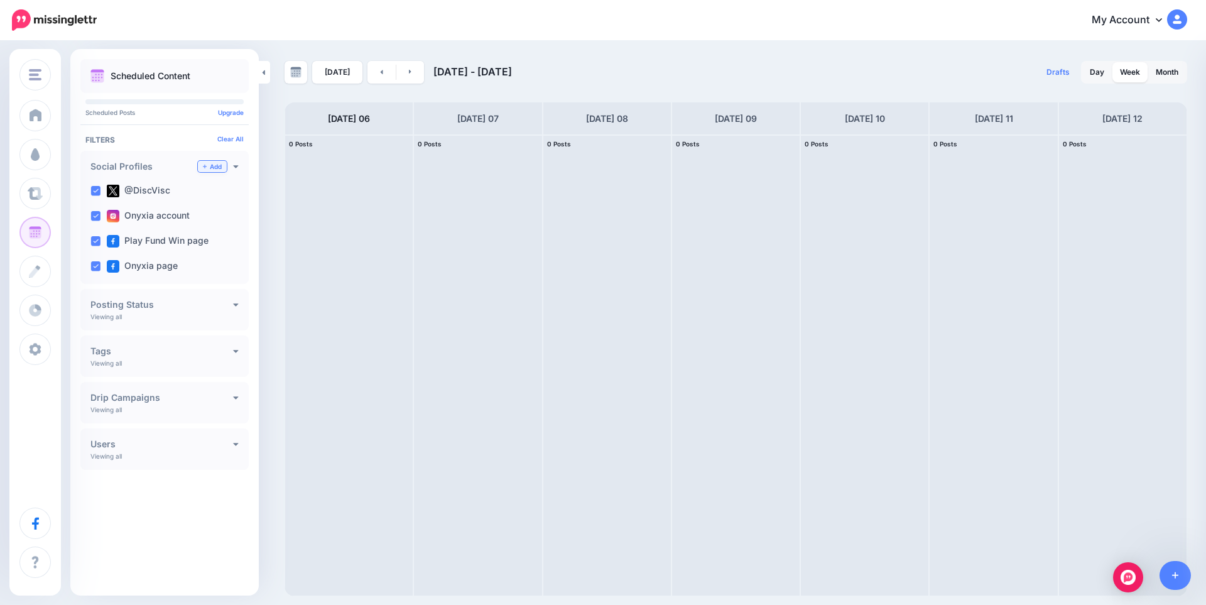
click at [209, 167] on link "Add" at bounding box center [212, 166] width 29 height 11
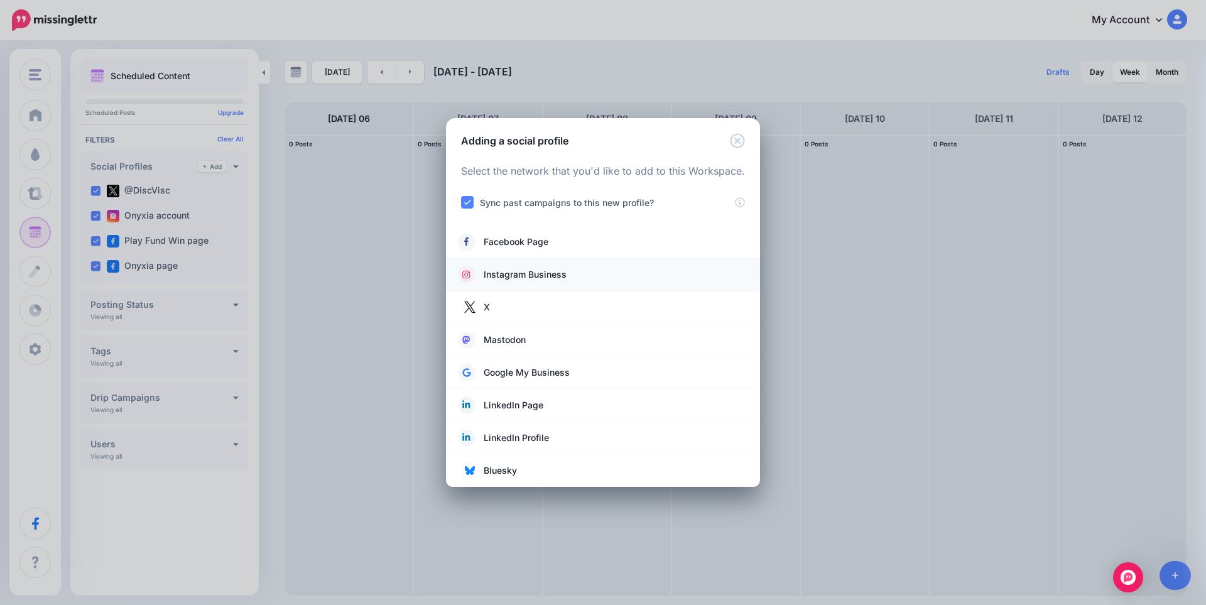
click at [525, 276] on span "Instagram Business" at bounding box center [525, 274] width 83 height 15
